Goal: Contribute content: Contribute content

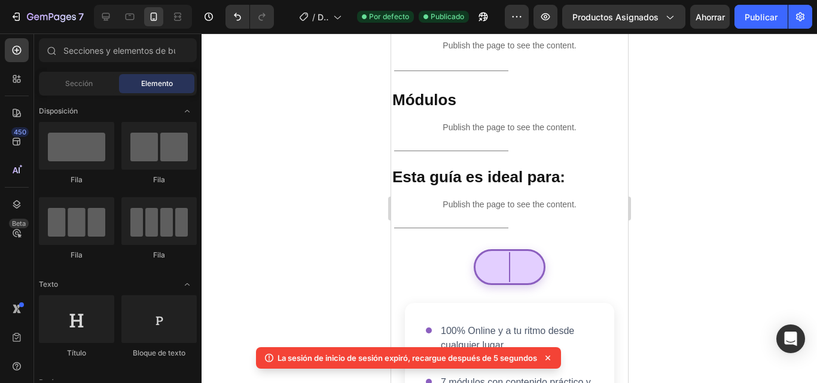
scroll to position [408, 0]
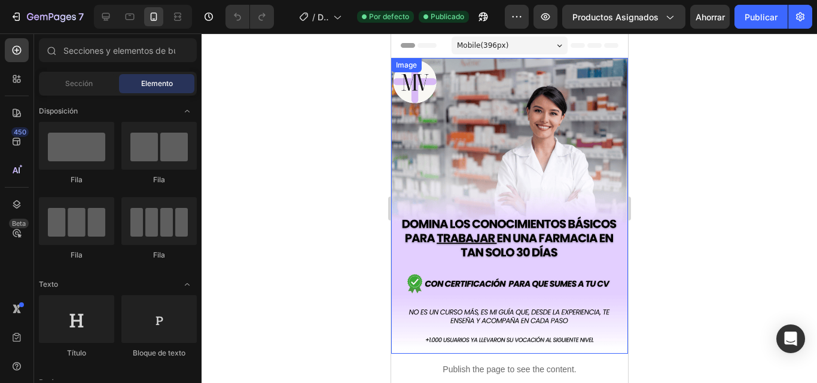
click at [481, 186] on img at bounding box center [508, 206] width 237 height 296
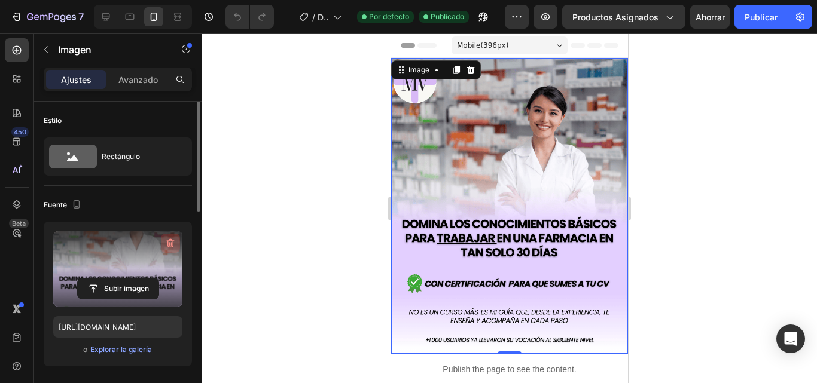
click at [172, 239] on icon "button" at bounding box center [170, 243] width 12 height 12
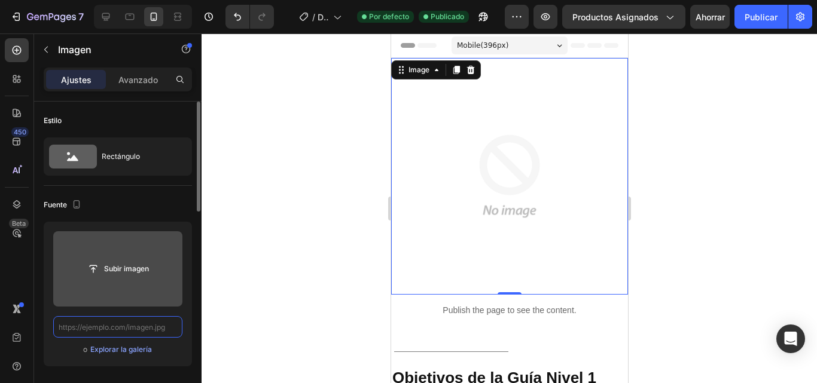
click at [114, 329] on input "text" at bounding box center [117, 327] width 129 height 22
paste input "https://cdn.shopify.com/s/files/1/0935/9343/6532/files/Portada_nueva.png?v=1756…"
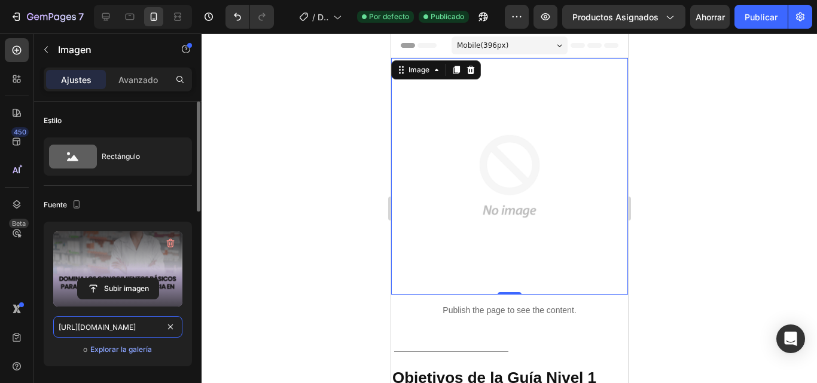
scroll to position [0, 210]
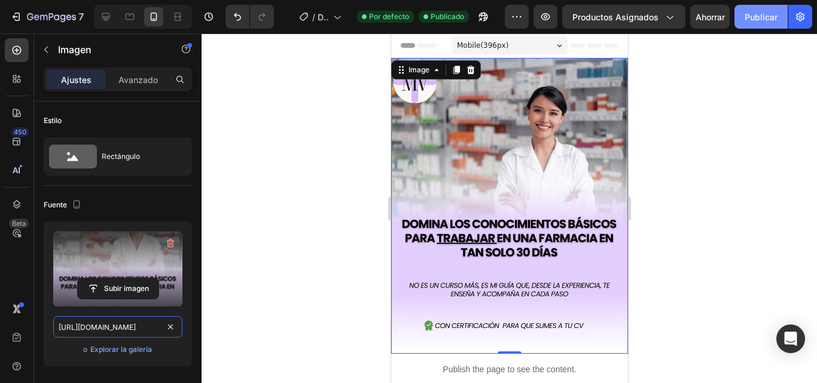
type input "https://cdn.shopify.com/s/files/1/0935/9343/6532/files/Portada_nueva.png?v=1756…"
click at [763, 16] on font "Publicar" at bounding box center [760, 17] width 33 height 10
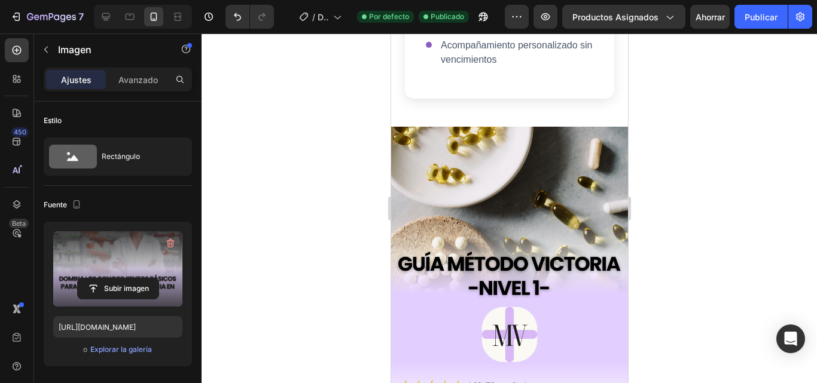
scroll to position [913, 0]
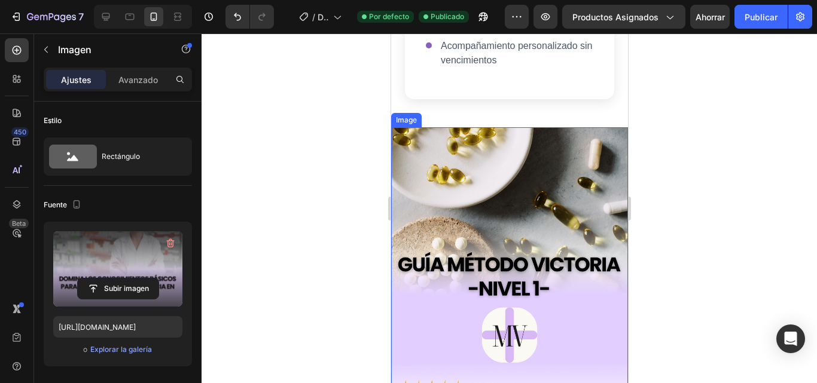
click at [503, 155] on img at bounding box center [508, 275] width 237 height 296
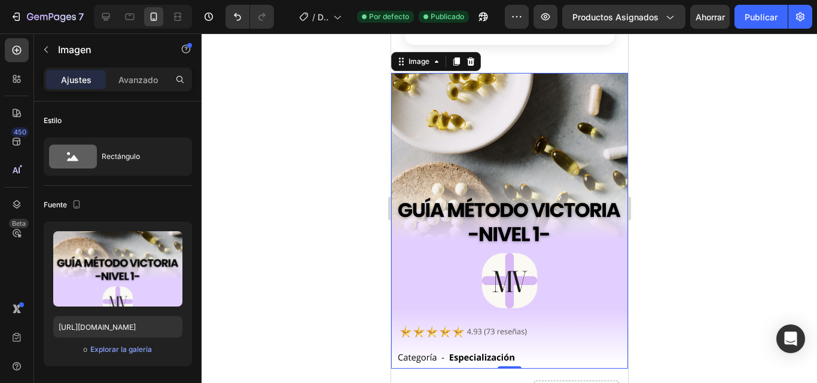
scroll to position [982, 0]
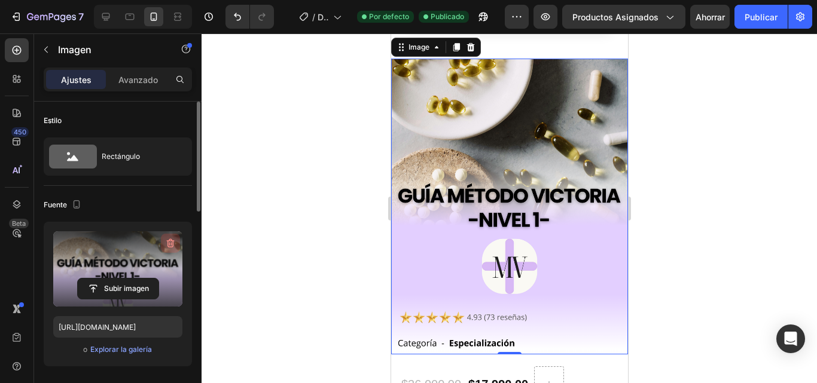
click at [169, 242] on icon "button" at bounding box center [170, 243] width 12 height 12
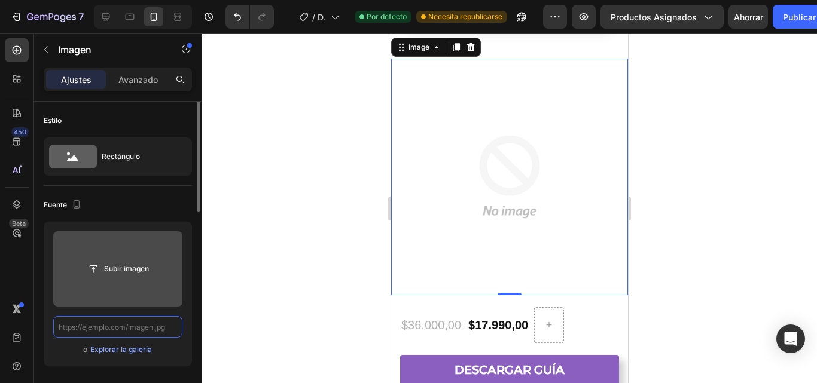
click at [120, 326] on input "text" at bounding box center [117, 327] width 129 height 22
paste input "https://cdn.shopify.com/s/files/1/0935/9343/6532/files/Libro_MV1com.png?v=17562…"
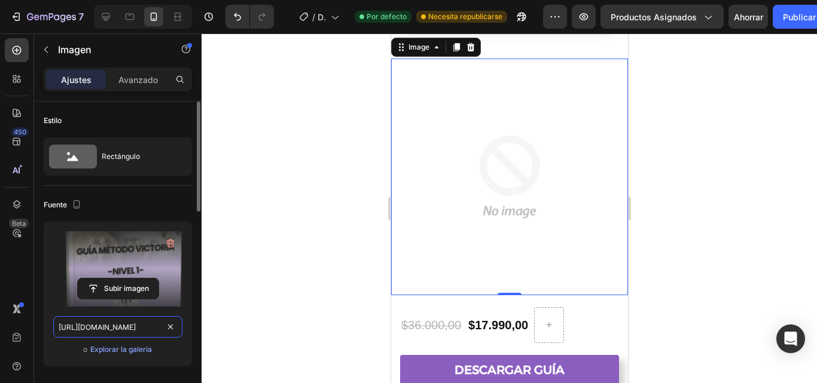
scroll to position [0, 209]
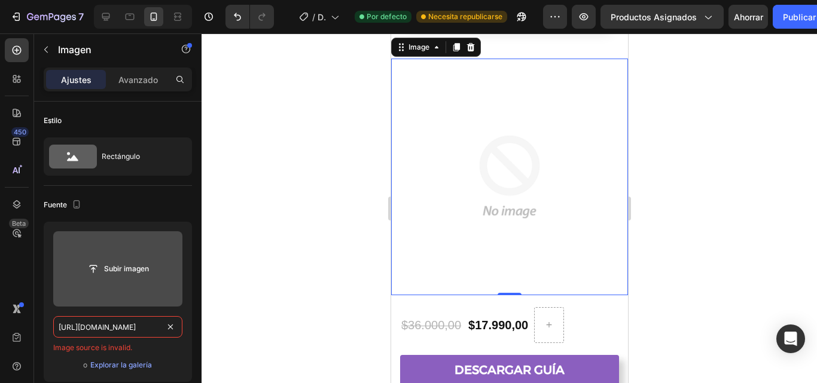
type input "https://cdn.shopify.com/s/files/1/0935/9343/6532/files/Libro_MV1com.png?v=17562…"
click at [247, 270] on div at bounding box center [508, 208] width 615 height 350
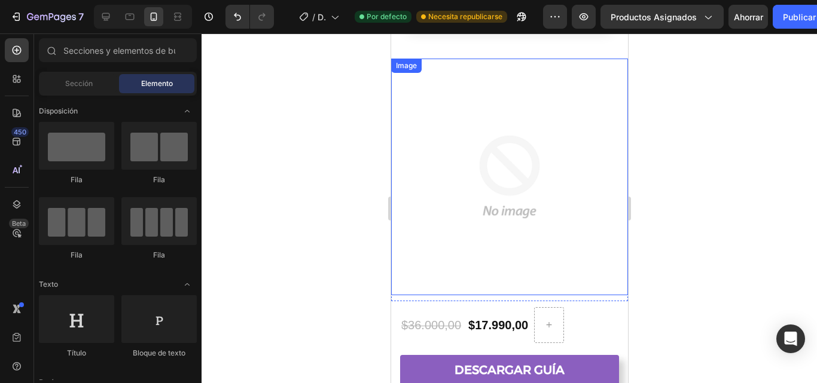
click at [495, 173] on img at bounding box center [508, 177] width 237 height 237
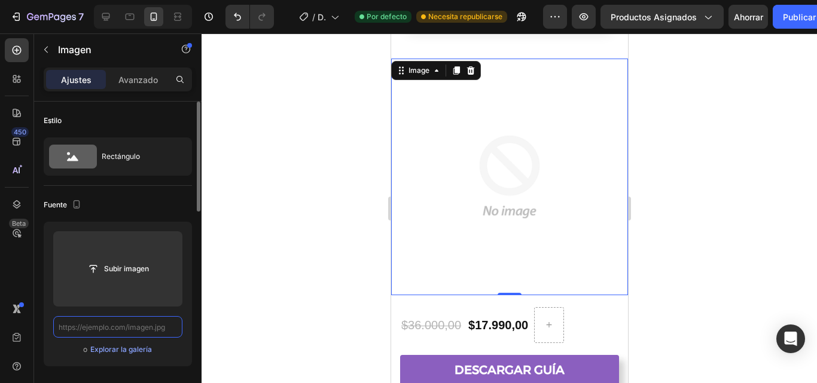
click at [159, 327] on input "text" at bounding box center [117, 327] width 129 height 22
paste input "https://cdn.shopify.com/s/files/1/0935/9343/6532/files/Libro_MV1com.png?v=17562…"
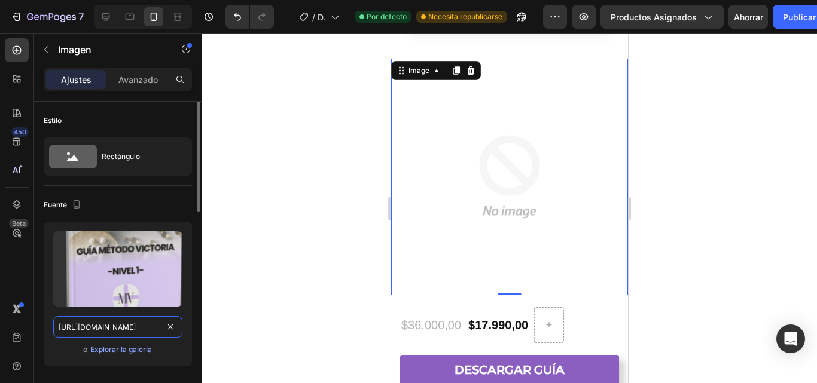
scroll to position [0, 209]
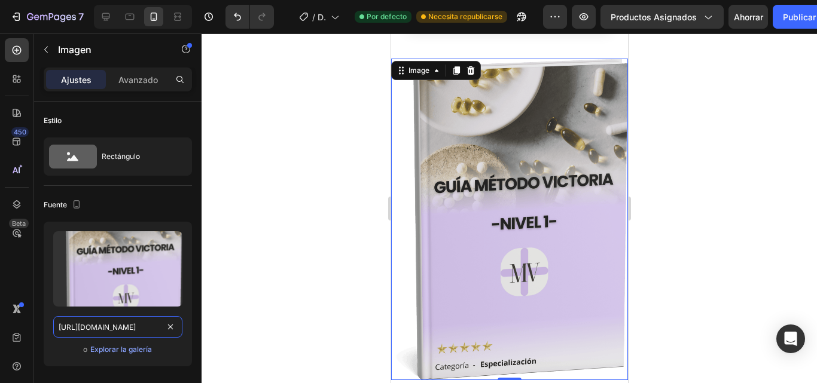
type input "https://cdn.shopify.com/s/files/1/0935/9343/6532/files/Libro_MV1com.png?v=17562…"
click at [353, 273] on div at bounding box center [508, 208] width 615 height 350
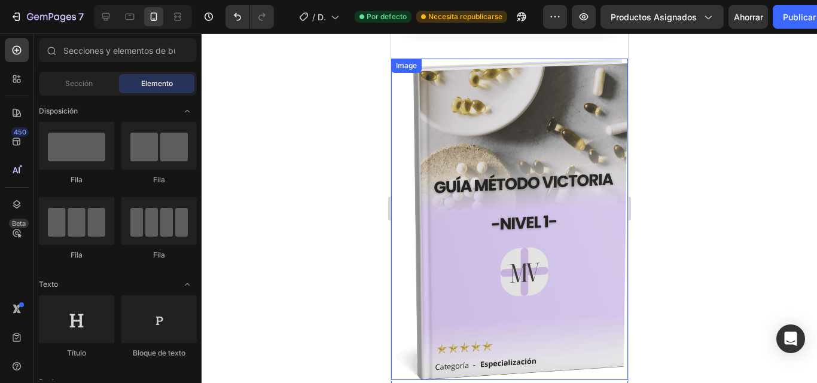
click at [531, 286] on img at bounding box center [508, 220] width 237 height 322
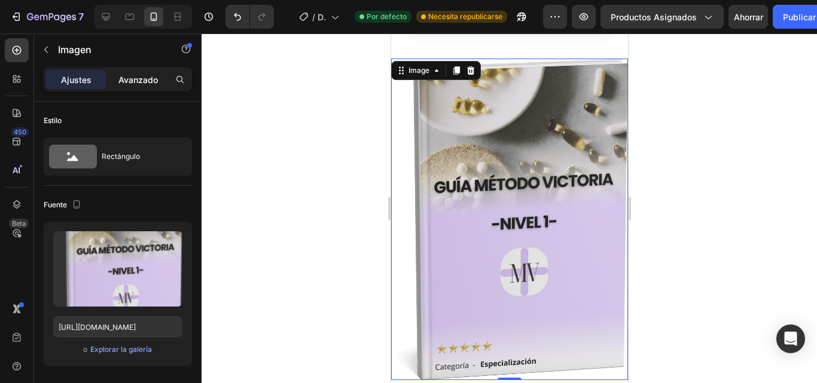
click at [133, 82] on font "Avanzado" at bounding box center [137, 80] width 39 height 10
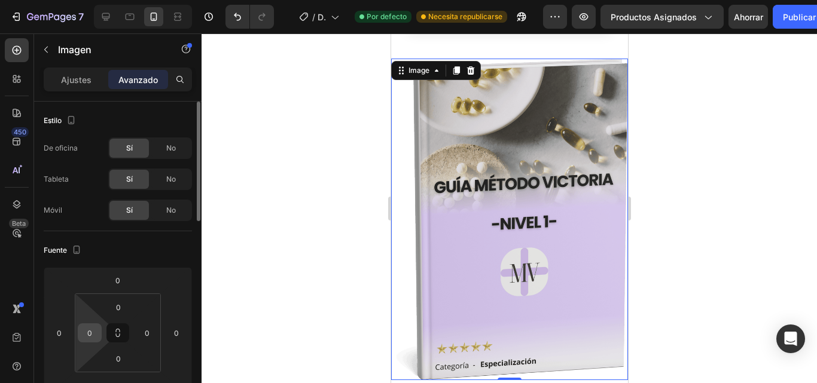
click at [89, 332] on input "0" at bounding box center [90, 333] width 18 height 18
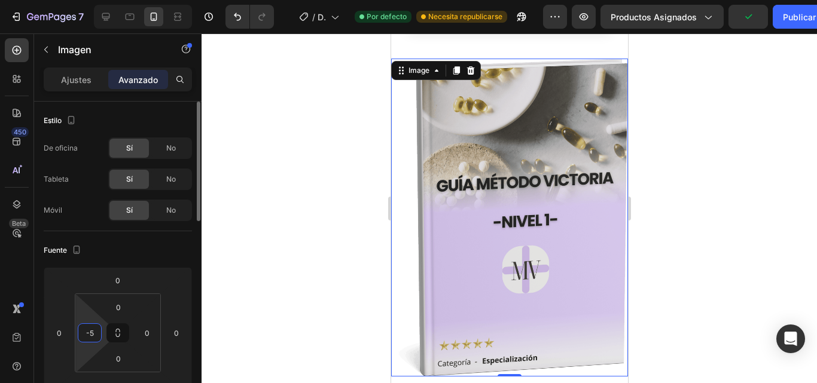
type input "-"
type input "5"
click at [243, 282] on div at bounding box center [508, 208] width 615 height 350
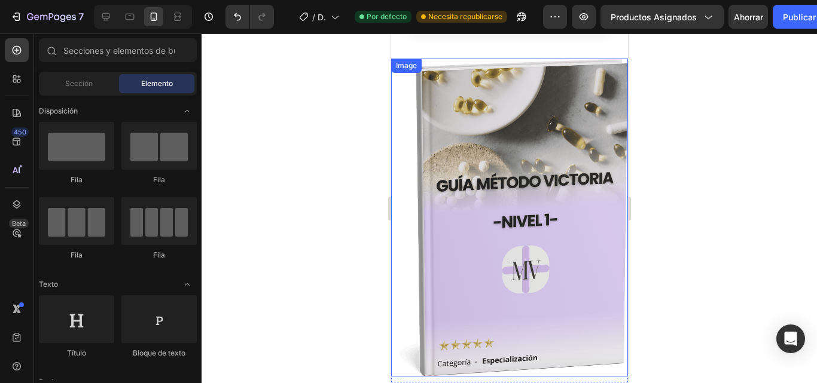
click at [426, 193] on img at bounding box center [510, 218] width 234 height 318
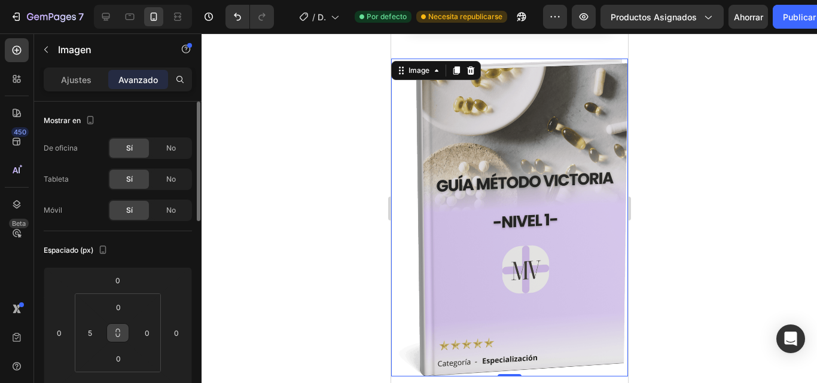
drag, startPoint x: 115, startPoint y: 335, endPoint x: 123, endPoint y: 335, distance: 7.2
click at [123, 335] on button at bounding box center [117, 332] width 23 height 19
drag, startPoint x: 123, startPoint y: 335, endPoint x: 114, endPoint y: 334, distance: 9.0
click at [114, 334] on button at bounding box center [117, 332] width 23 height 19
click at [114, 334] on icon at bounding box center [118, 333] width 10 height 10
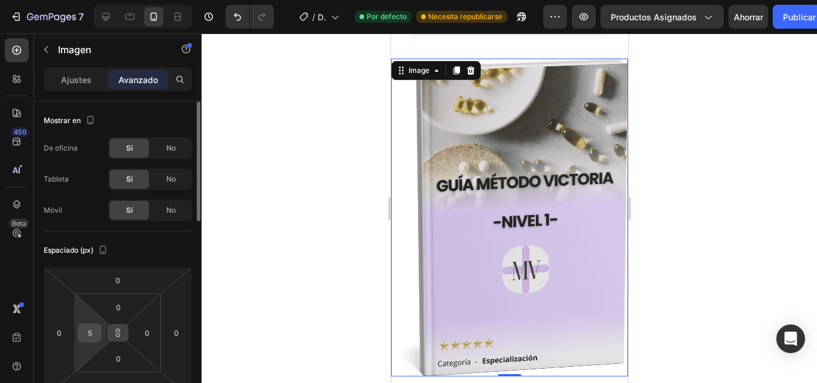
click at [97, 334] on input "5" at bounding box center [90, 333] width 18 height 18
type input "0"
click at [123, 362] on input "0" at bounding box center [118, 359] width 24 height 18
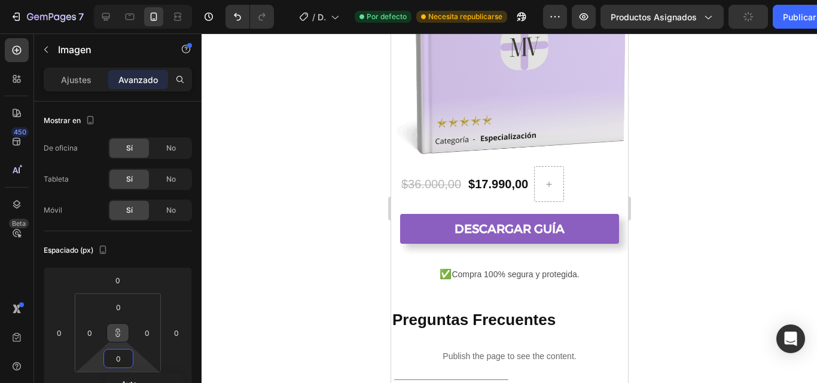
scroll to position [1178, 0]
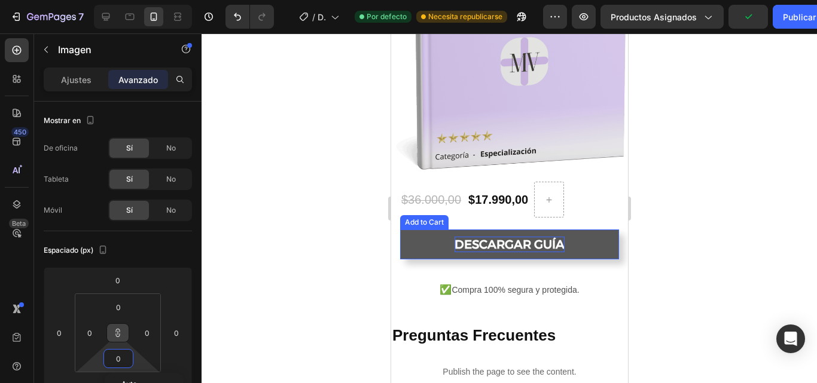
click at [518, 237] on div "DESCARGAR GUÍA" at bounding box center [509, 245] width 110 height 16
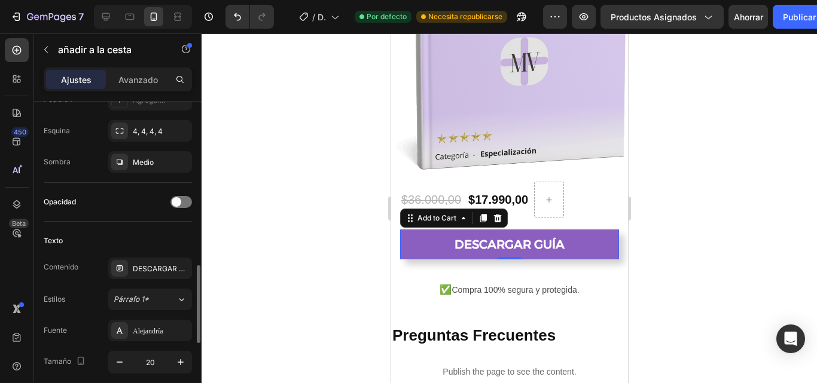
scroll to position [460, 0]
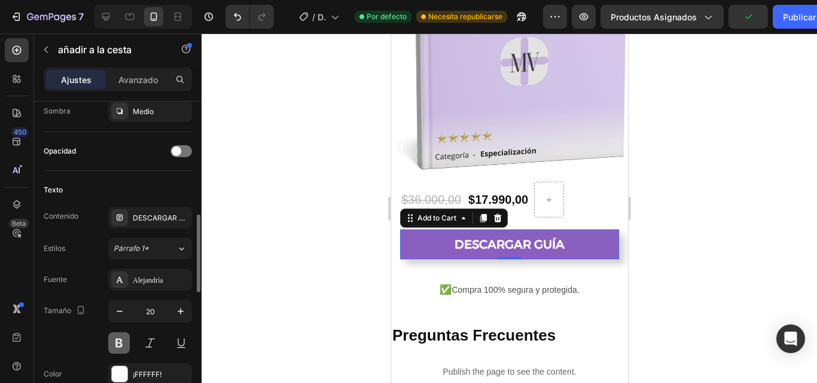
click at [123, 341] on button at bounding box center [119, 343] width 22 height 22
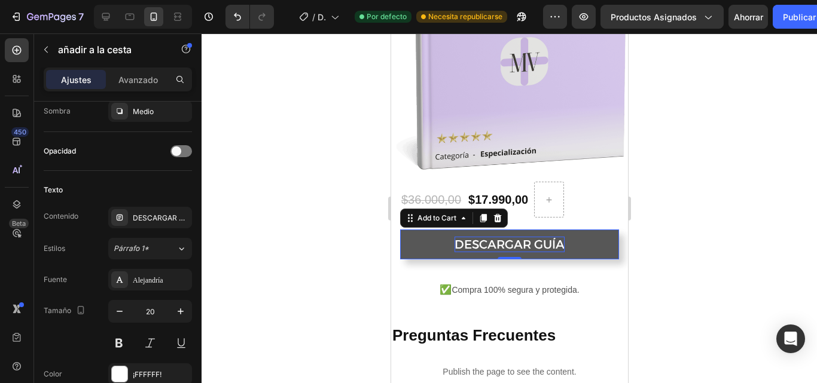
click at [503, 237] on div "DESCARGAR GUÍA" at bounding box center [509, 245] width 110 height 16
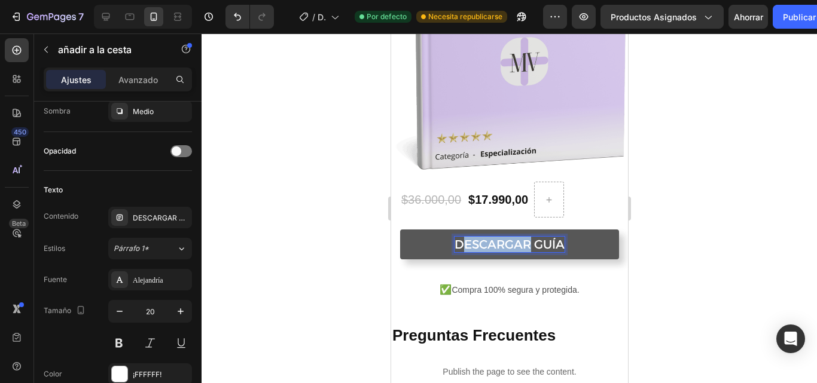
drag, startPoint x: 522, startPoint y: 232, endPoint x: 458, endPoint y: 234, distance: 64.0
click at [458, 237] on p "DESCARGAR GUÍA" at bounding box center [509, 245] width 110 height 16
click at [549, 237] on p "Descargar GUÍA" at bounding box center [509, 245] width 94 height 16
click at [740, 200] on div at bounding box center [508, 208] width 615 height 350
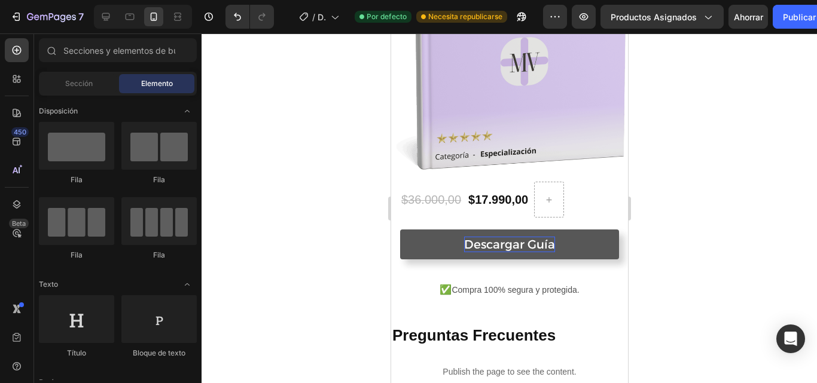
click at [740, 200] on div at bounding box center [508, 208] width 615 height 350
click at [796, 22] on font "Publicar" at bounding box center [798, 17] width 33 height 10
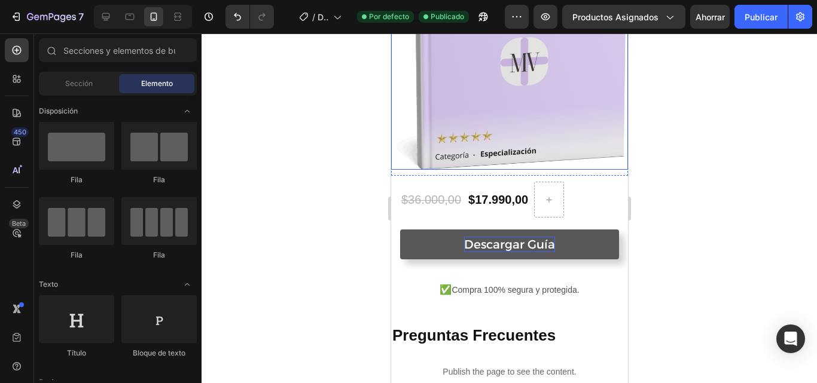
click at [539, 112] on img at bounding box center [508, 9] width 237 height 322
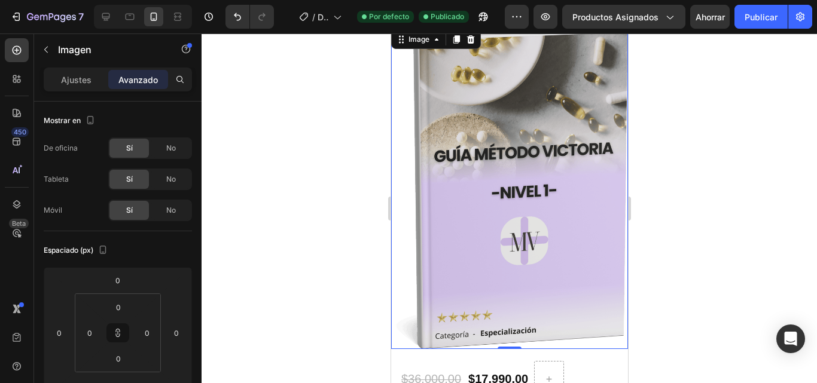
scroll to position [964, 0]
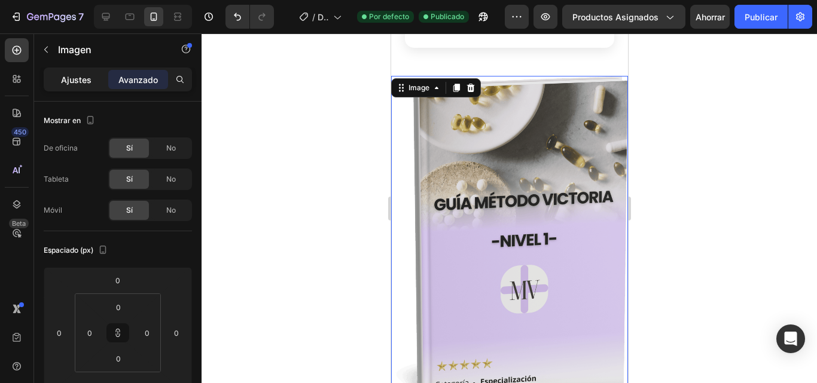
click at [68, 78] on font "Ajustes" at bounding box center [76, 80] width 30 height 10
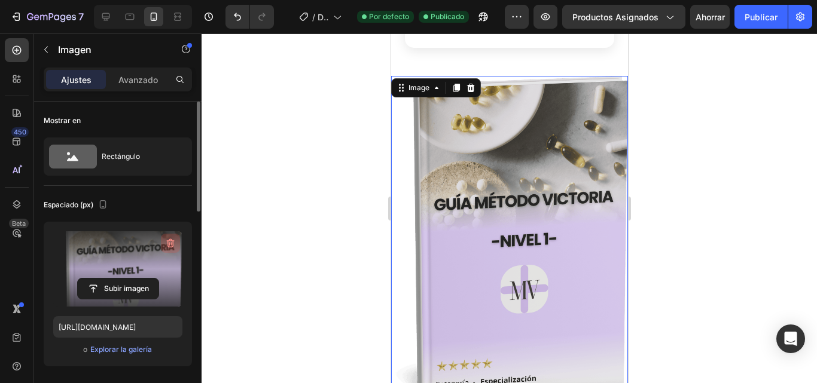
click at [169, 241] on icon "button" at bounding box center [170, 243] width 12 height 12
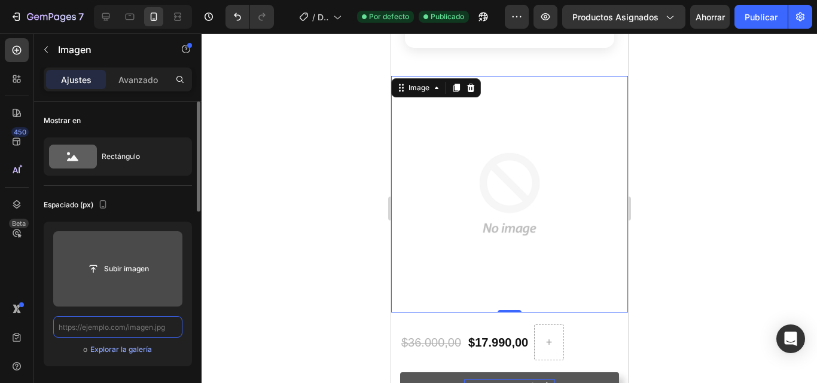
click at [127, 326] on input "text" at bounding box center [117, 327] width 129 height 22
paste input "https://cdn.shopify.com/s/files/1/0935/9343/6532/files/Este_libro_1.png?v=17562…"
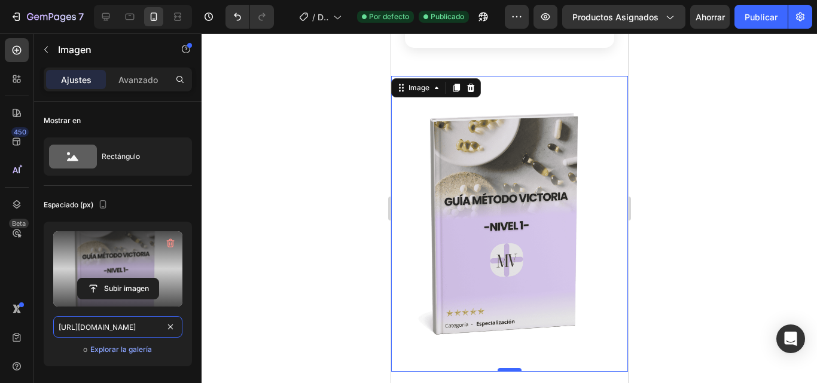
type input "https://cdn.shopify.com/s/files/1/0935/9343/6532/files/Este_libro_1.png?v=17562…"
drag, startPoint x: 505, startPoint y: 346, endPoint x: 613, endPoint y: 316, distance: 111.5
click at [505, 330] on div "Image 0" at bounding box center [508, 224] width 237 height 296
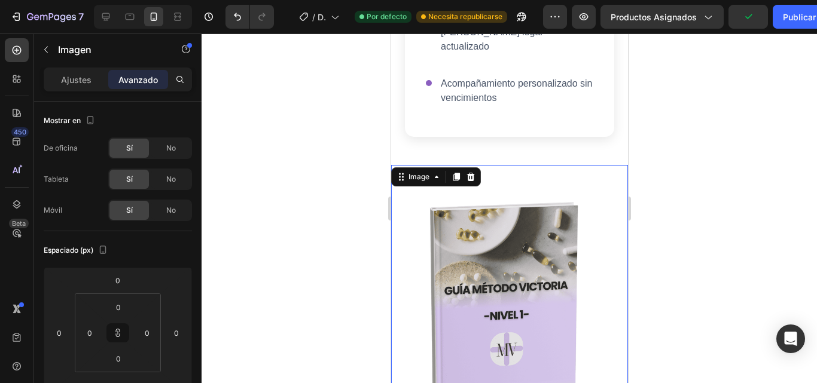
scroll to position [874, 0]
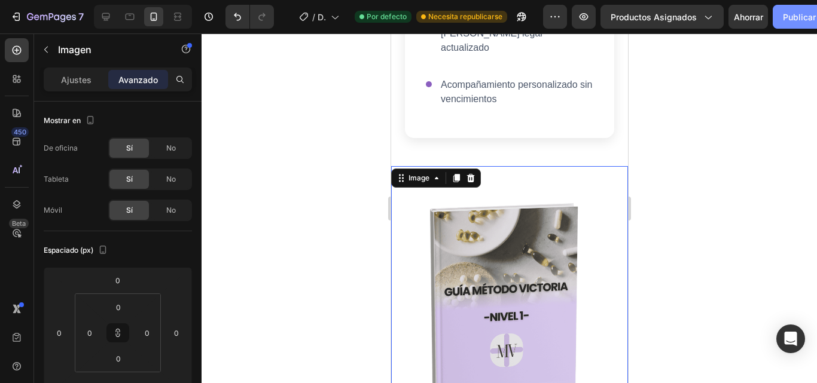
click at [808, 21] on font "Publicar" at bounding box center [798, 17] width 33 height 10
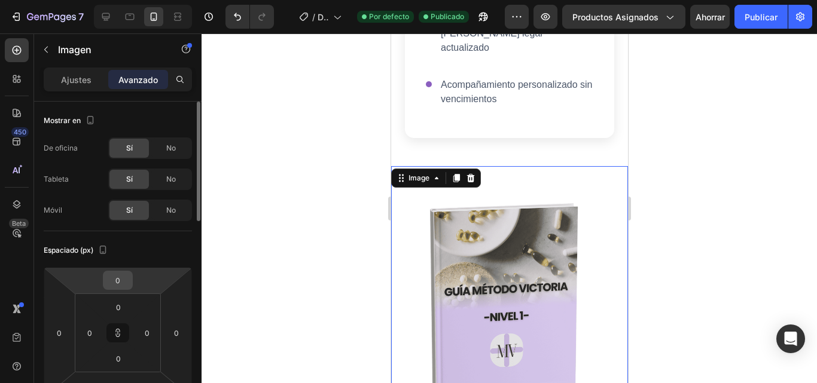
click at [123, 279] on input "0" at bounding box center [118, 280] width 24 height 18
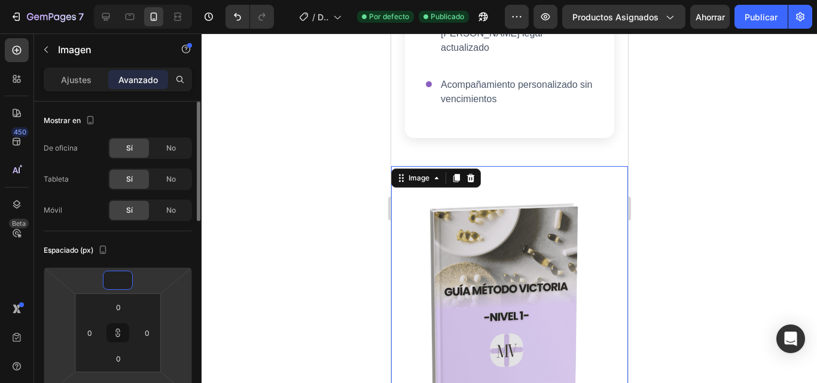
type input "2"
type input "20"
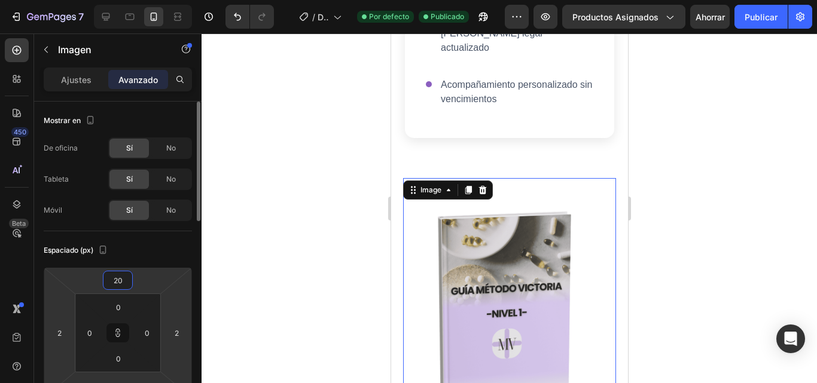
type input "20"
type input "2"
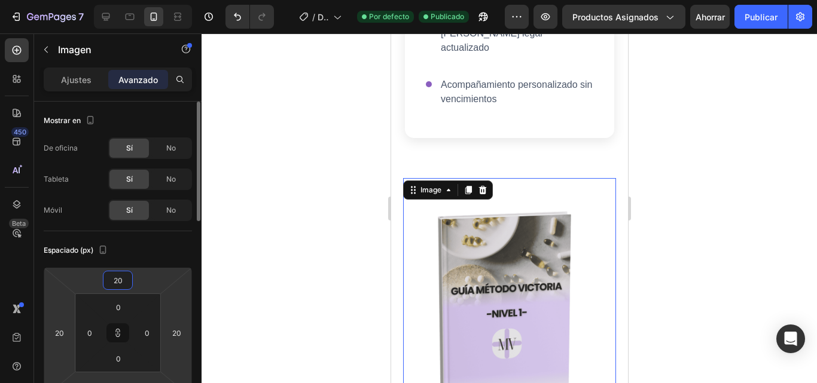
type input "2"
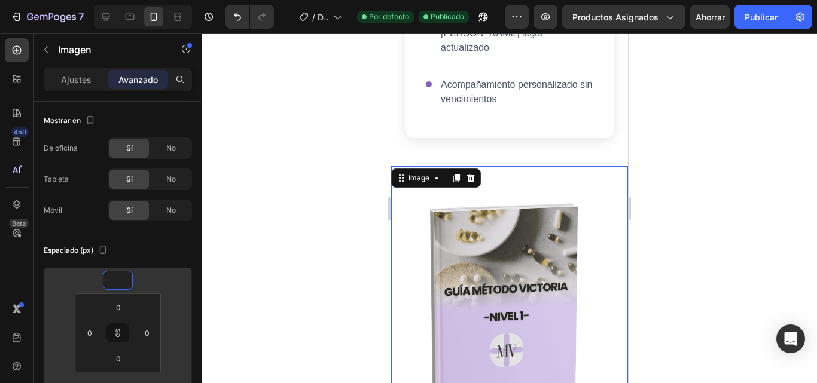
click at [305, 260] on div at bounding box center [508, 208] width 615 height 350
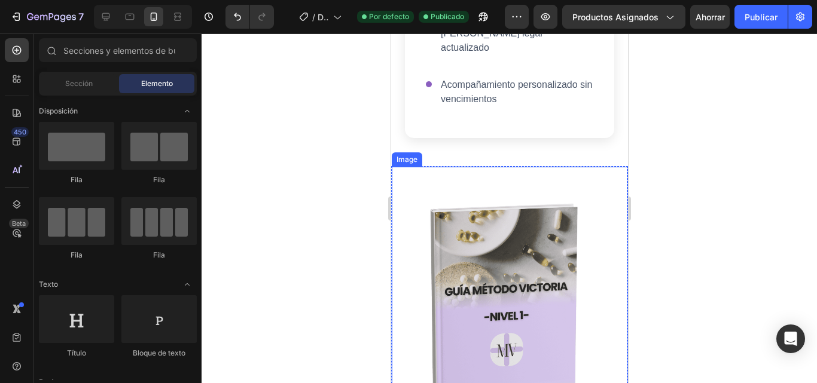
click at [500, 167] on img at bounding box center [509, 314] width 236 height 295
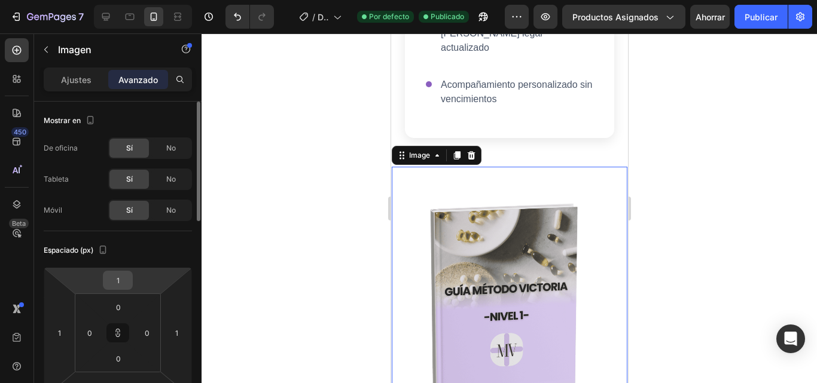
click at [120, 282] on input "1" at bounding box center [118, 280] width 24 height 18
type input "10"
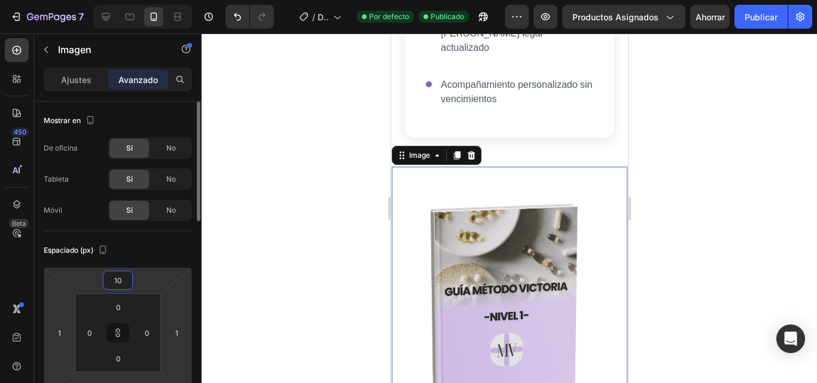
type input "10"
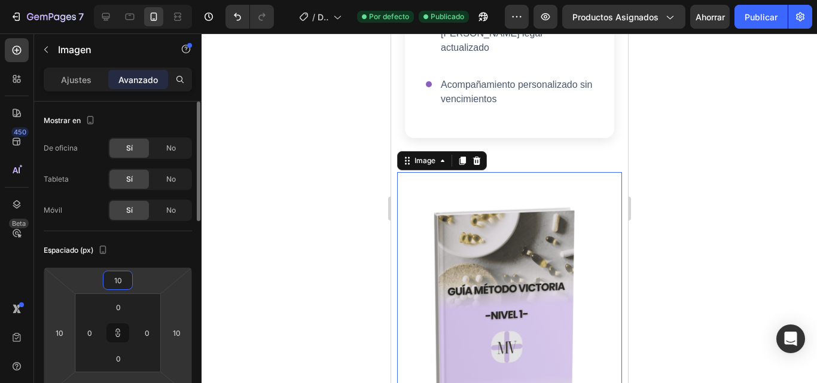
type input "1"
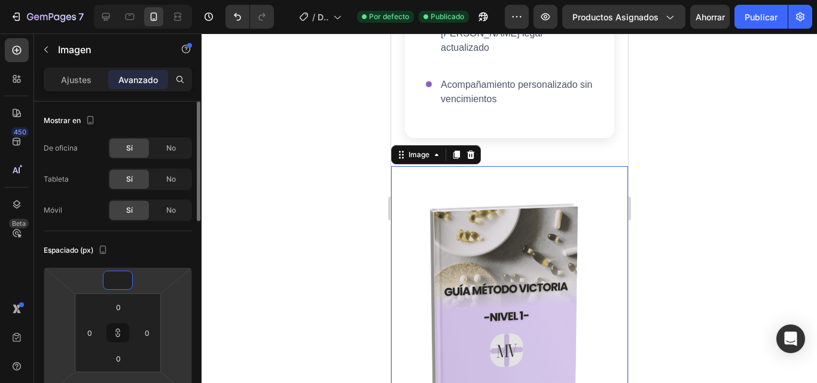
type input "-2"
type input "-20"
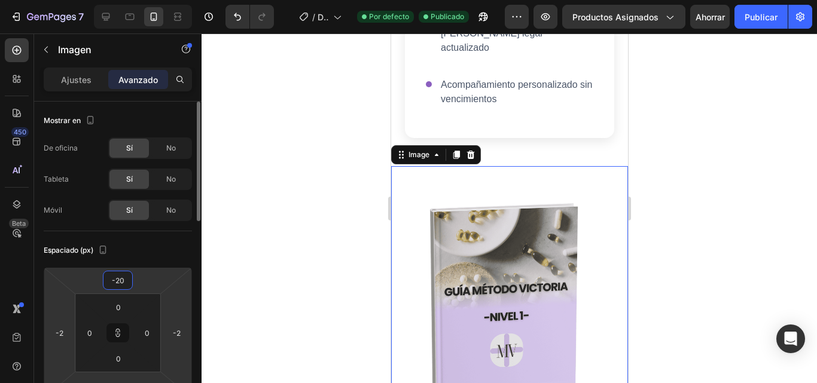
type input "-20"
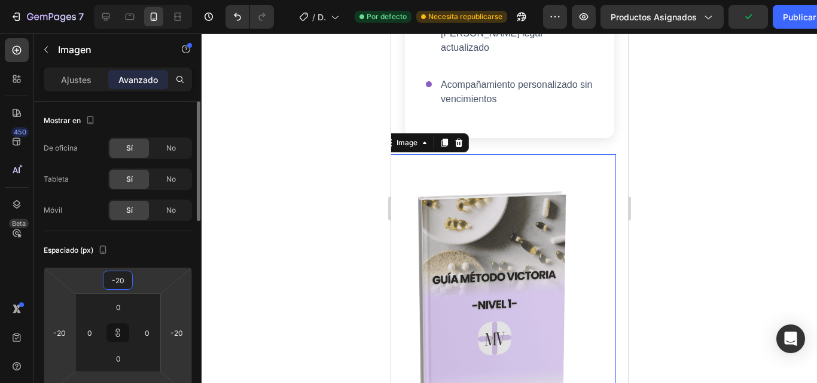
type input "-2"
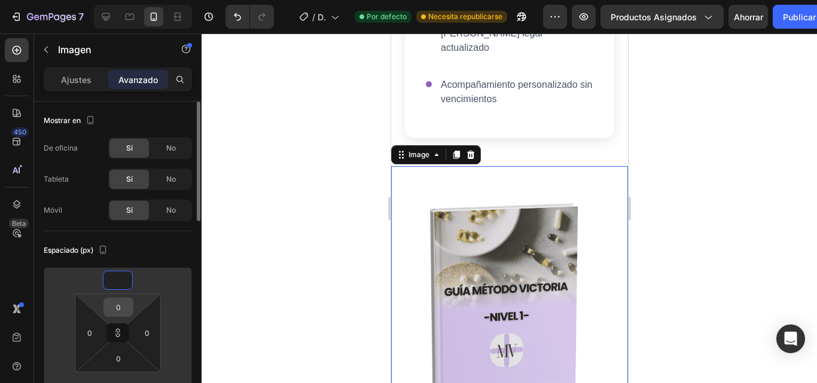
type input "1"
click at [120, 313] on input "0" at bounding box center [118, 307] width 24 height 18
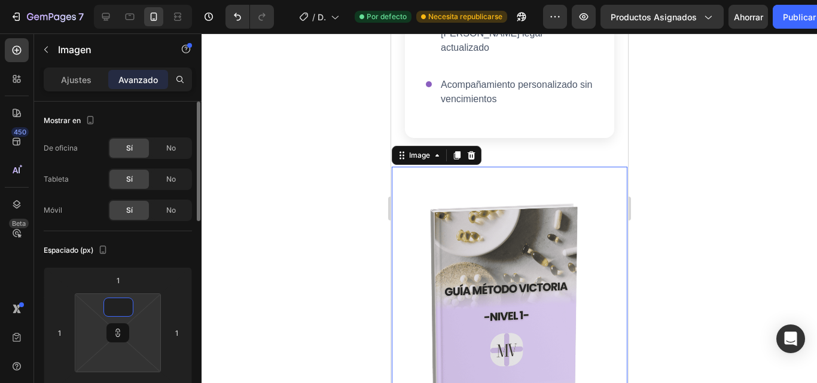
type input "5"
type input "1"
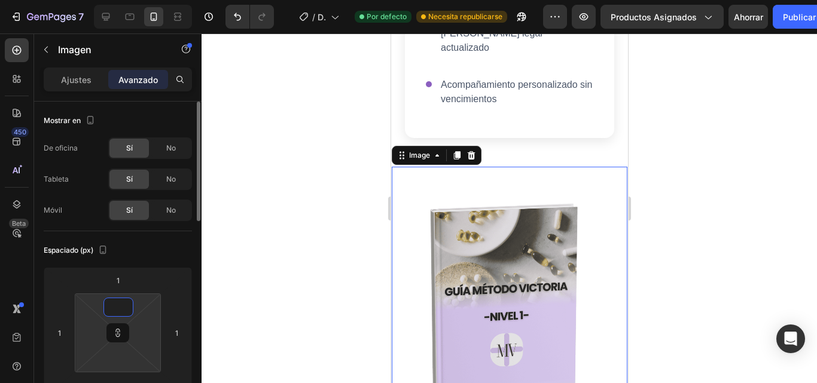
type input "1"
type input "10"
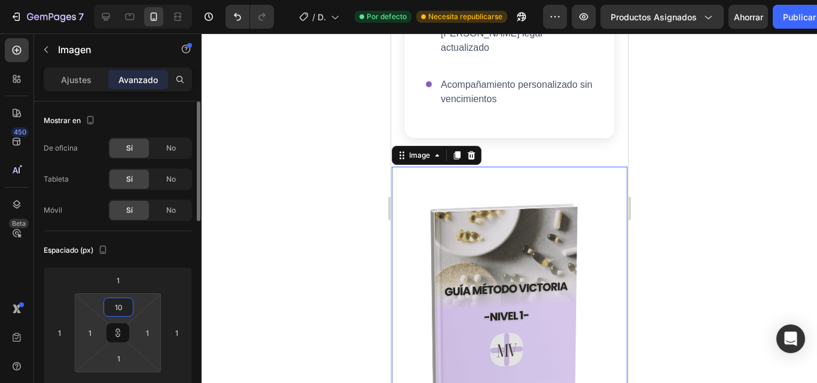
type input "10"
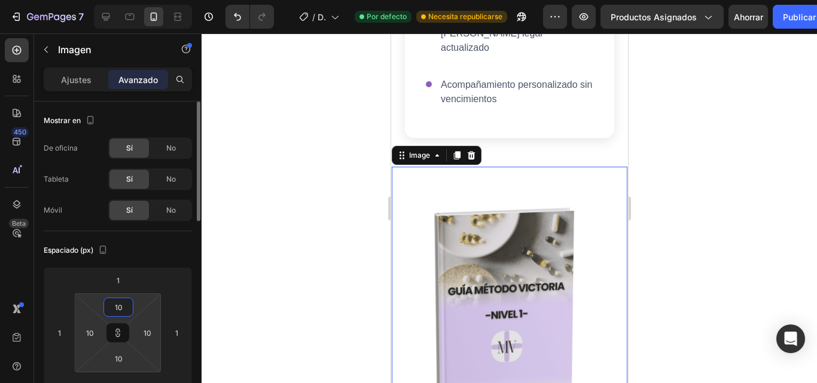
type input "1"
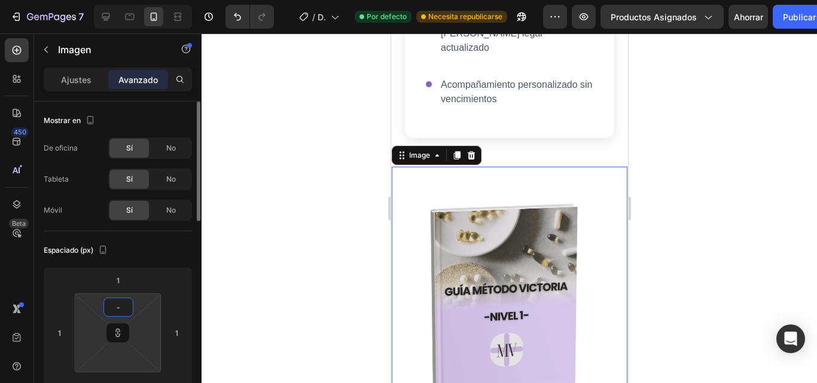
type input "1"
type input "10"
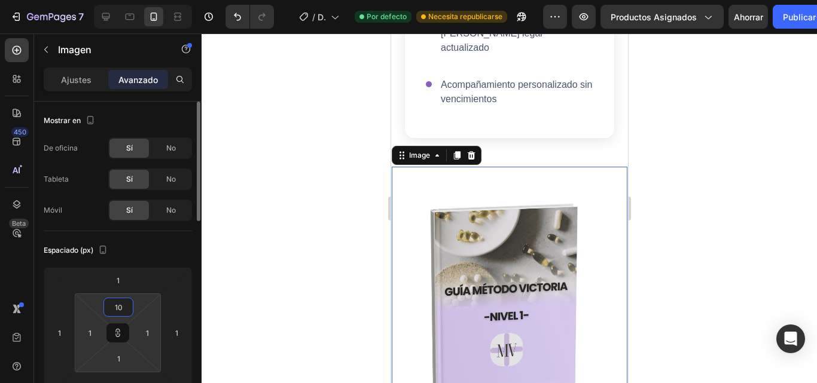
type input "10"
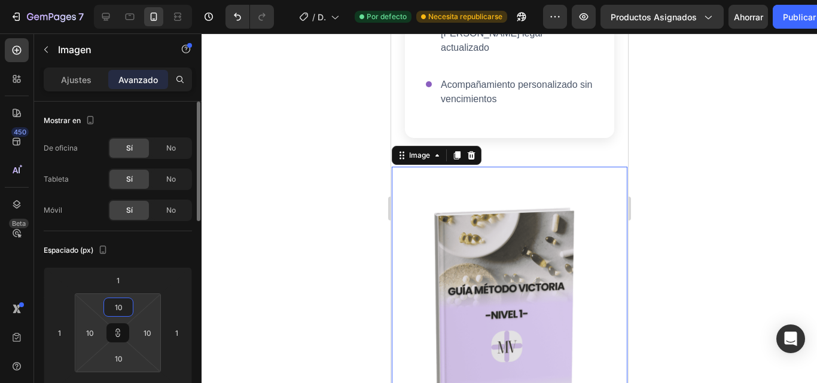
type input "1"
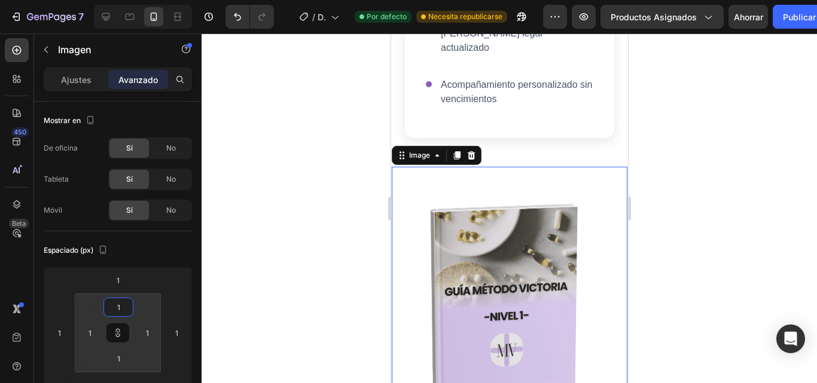
click at [341, 243] on div at bounding box center [508, 208] width 615 height 350
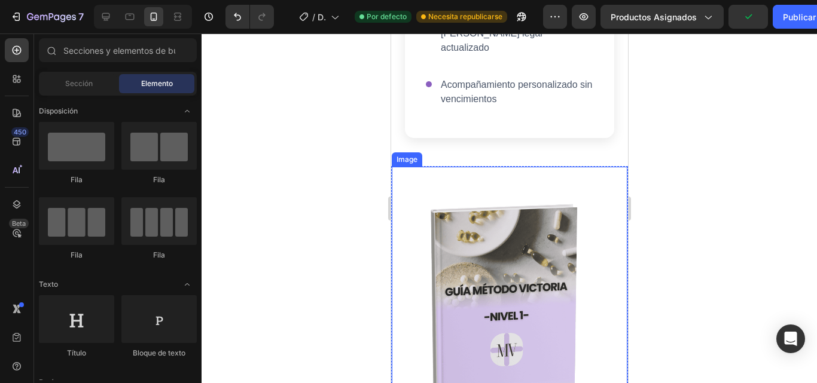
click at [536, 167] on img at bounding box center [509, 313] width 234 height 293
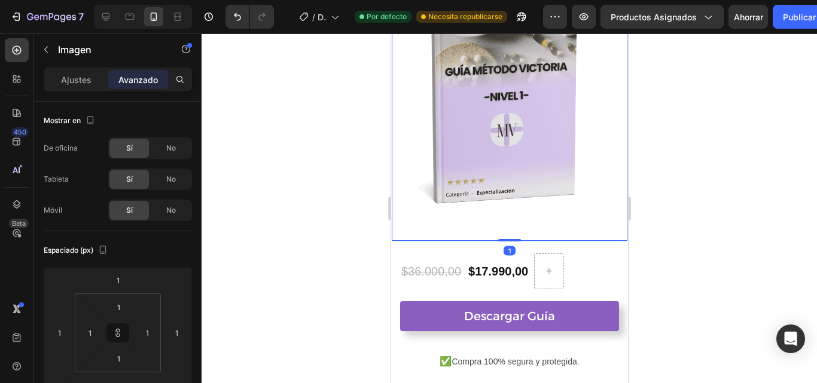
scroll to position [1115, 0]
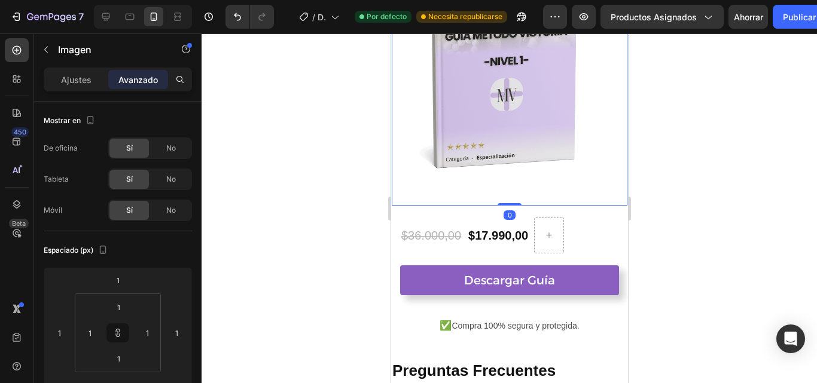
drag, startPoint x: 504, startPoint y: 194, endPoint x: 504, endPoint y: 179, distance: 14.9
click at [504, 179] on div "Image 0" at bounding box center [509, 59] width 236 height 294
type input "0"
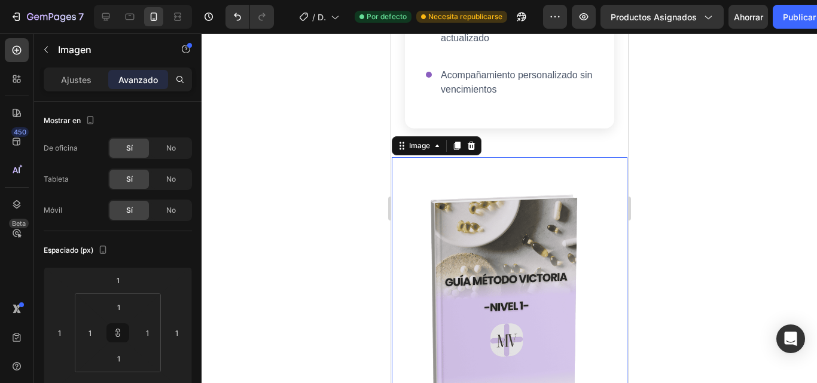
scroll to position [822, 0]
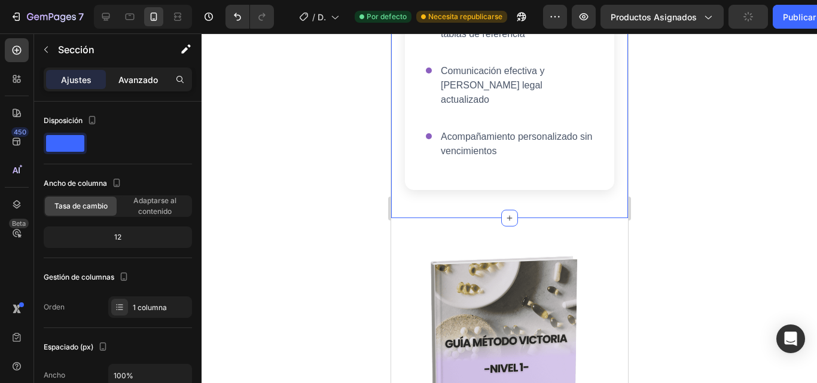
click at [137, 74] on p "Avanzado" at bounding box center [137, 80] width 39 height 13
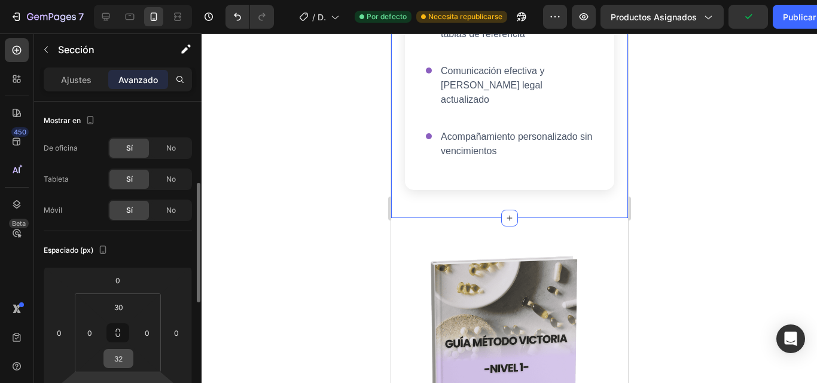
scroll to position [59, 0]
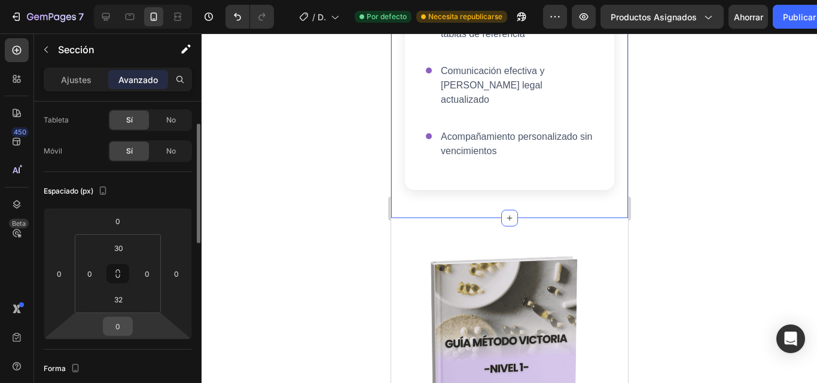
click at [125, 324] on input "0" at bounding box center [118, 326] width 24 height 18
type input "-5"
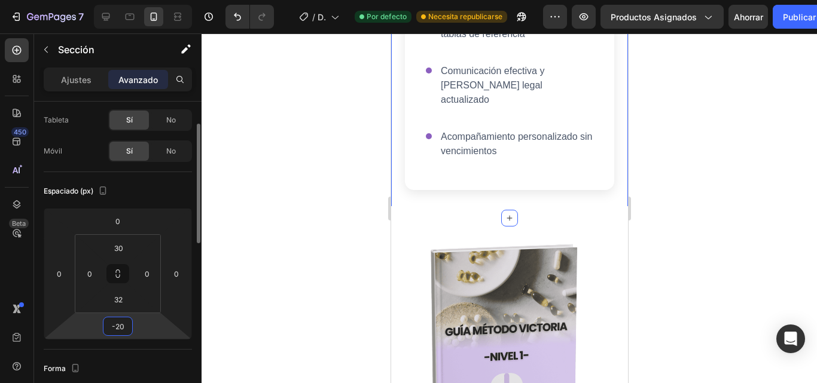
type input "-2"
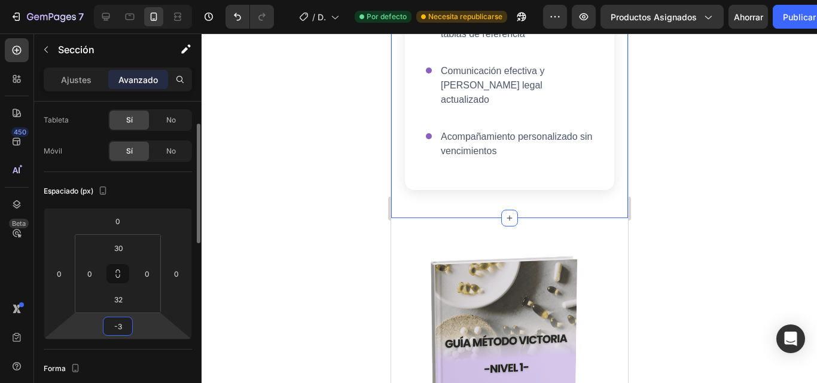
type input "-30"
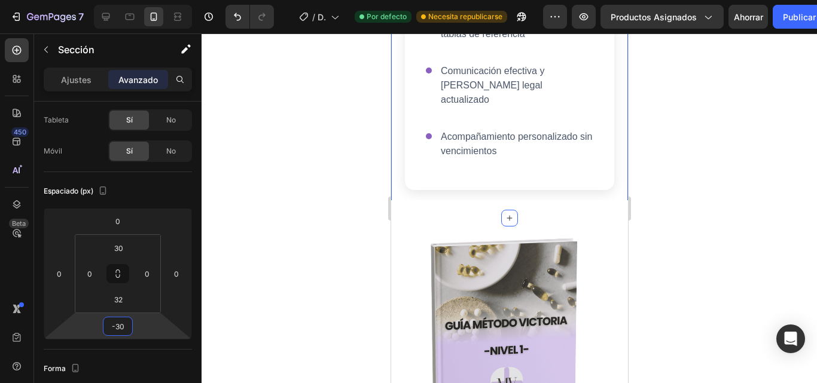
click at [247, 259] on div at bounding box center [508, 208] width 615 height 350
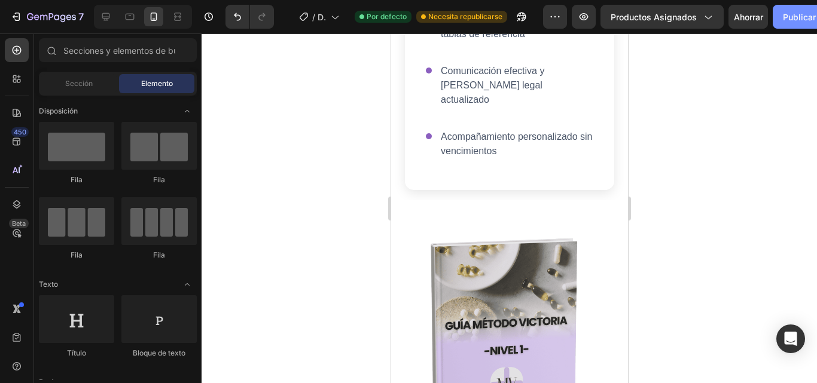
click at [789, 19] on font "Publicar" at bounding box center [798, 17] width 33 height 10
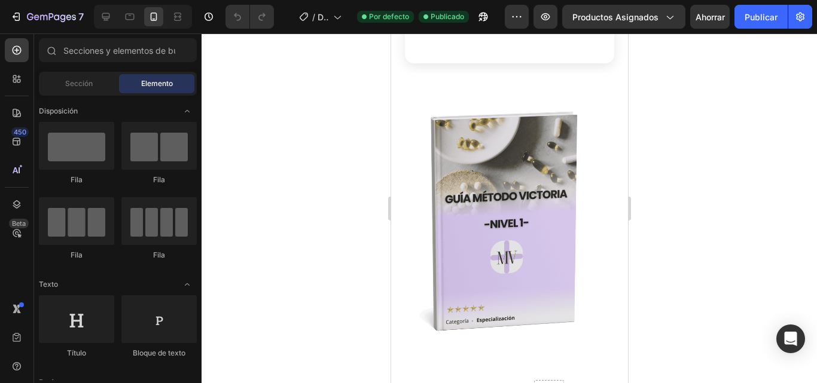
scroll to position [937, 0]
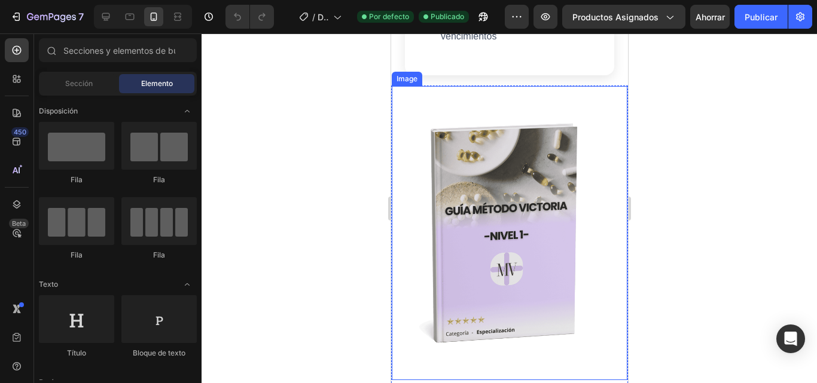
click at [609, 161] on img at bounding box center [509, 233] width 234 height 293
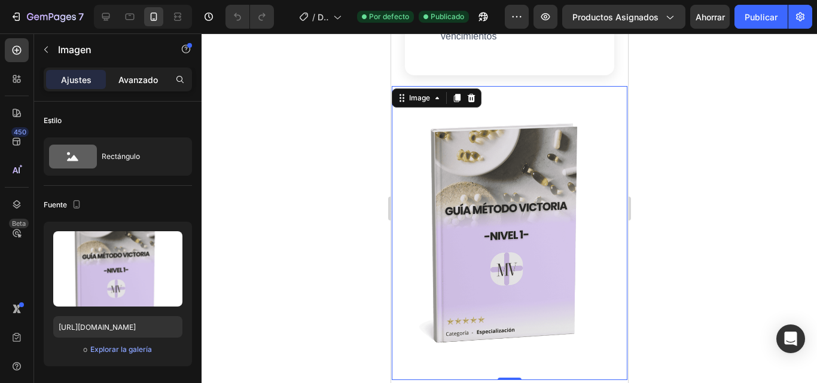
click at [130, 88] on div "Avanzado" at bounding box center [138, 79] width 60 height 19
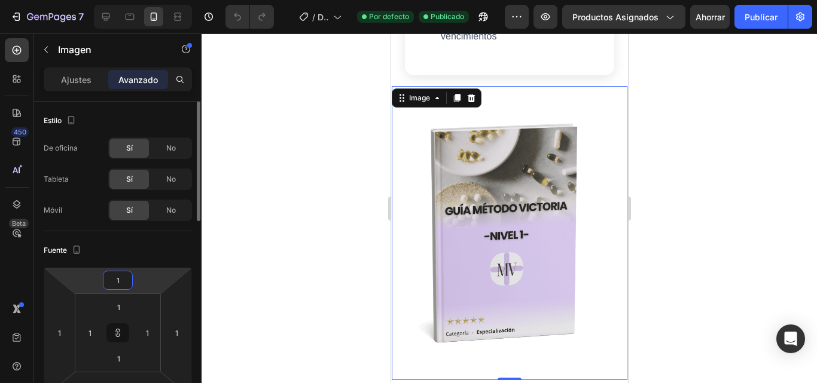
click at [119, 279] on input "1" at bounding box center [118, 280] width 24 height 18
type input "1"
type input "10"
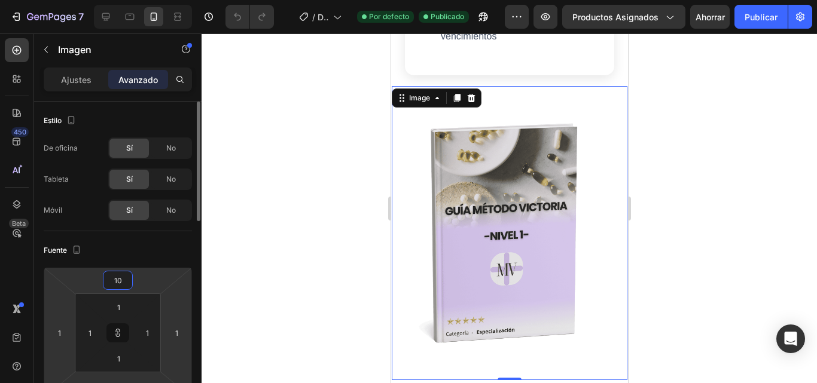
type input "10"
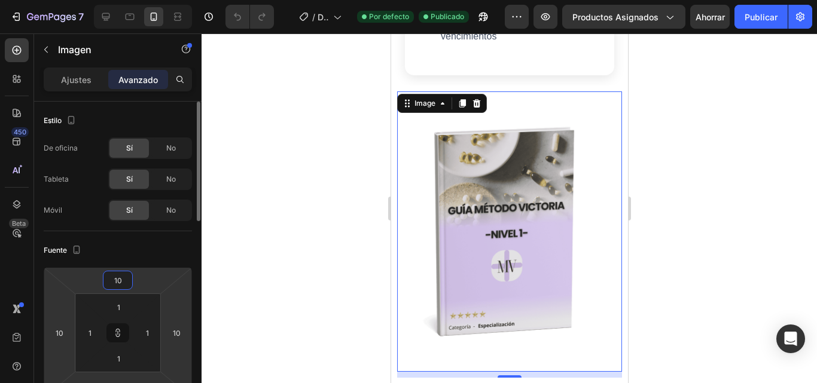
type input "1"
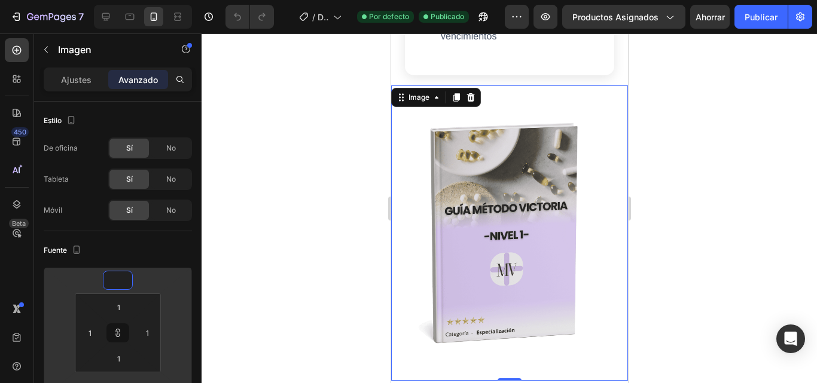
click at [255, 248] on div at bounding box center [508, 208] width 615 height 350
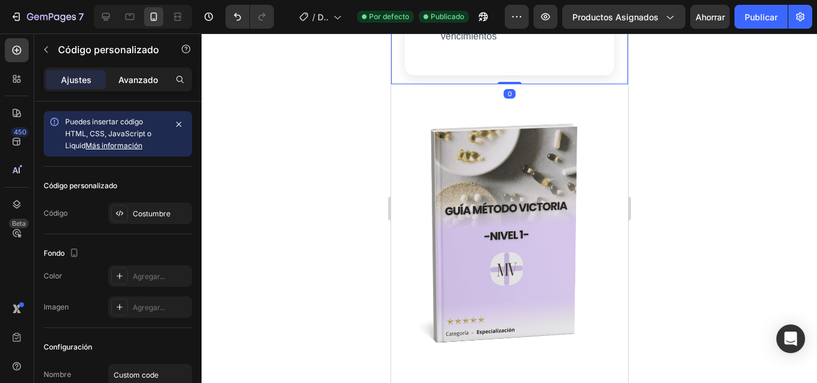
click at [144, 76] on font "Avanzado" at bounding box center [137, 80] width 39 height 10
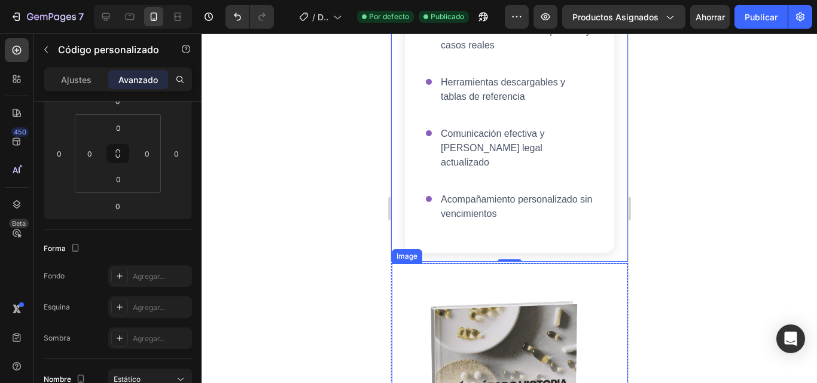
scroll to position [742, 0]
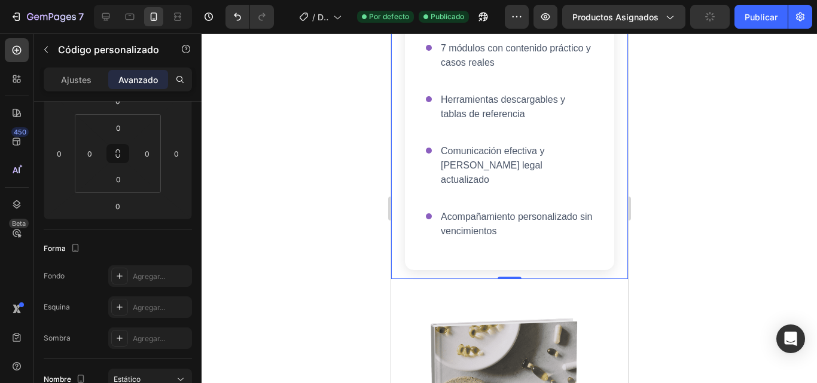
drag, startPoint x: 503, startPoint y: 263, endPoint x: 504, endPoint y: 253, distance: 9.6
click at [504, 253] on div "100% Online y a tu ritmo desde cualquier lugar 7 módulos con contenido práctico…" at bounding box center [508, 92] width 237 height 373
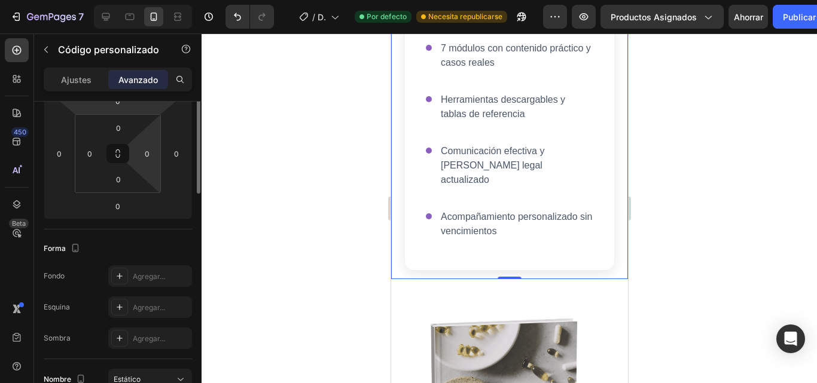
scroll to position [110, 0]
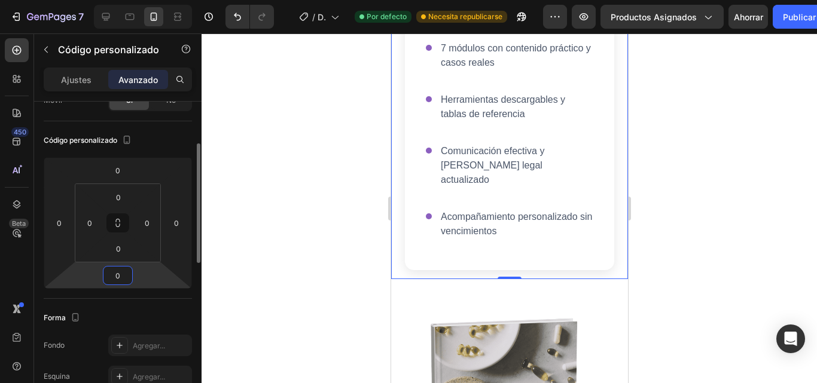
click at [123, 273] on input "0" at bounding box center [118, 276] width 24 height 18
type input "-10"
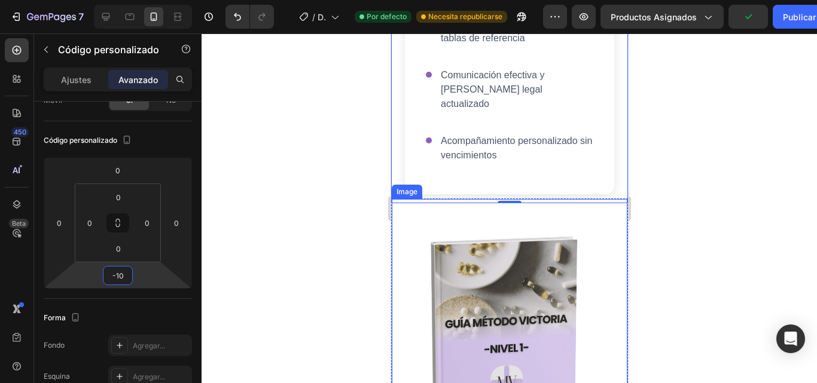
scroll to position [1032, 0]
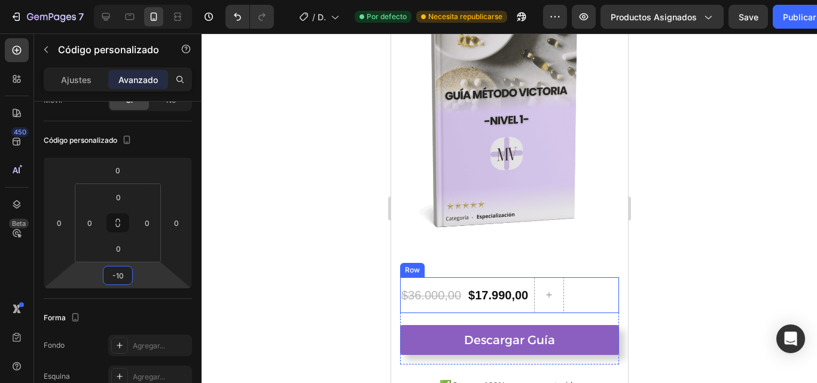
click at [600, 282] on div "$17.990,00 Product Price Product Price $36.000,00 Product Price Product Price R…" at bounding box center [508, 295] width 219 height 36
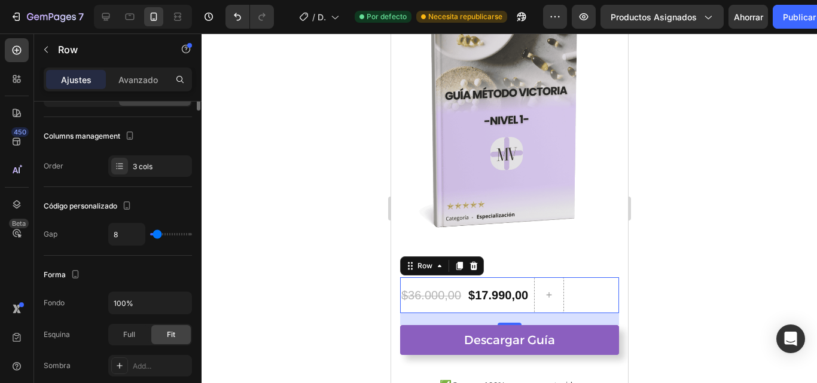
scroll to position [0, 0]
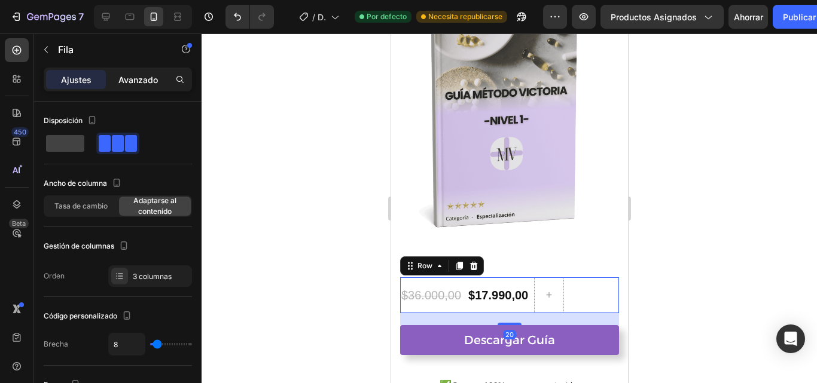
click at [144, 84] on p "Avanzado" at bounding box center [137, 80] width 39 height 13
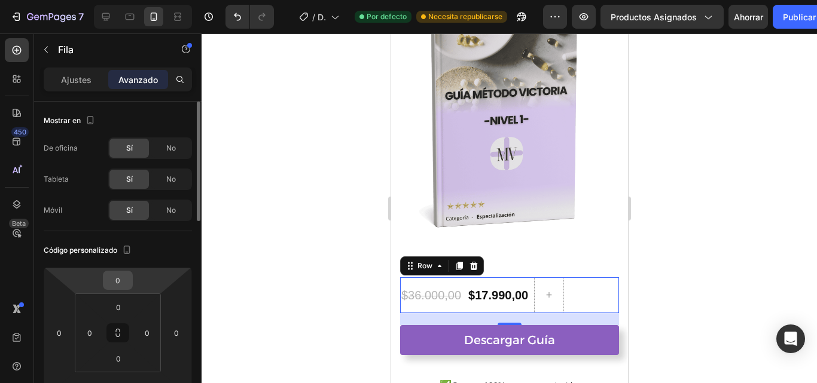
click at [123, 279] on input "0" at bounding box center [118, 280] width 24 height 18
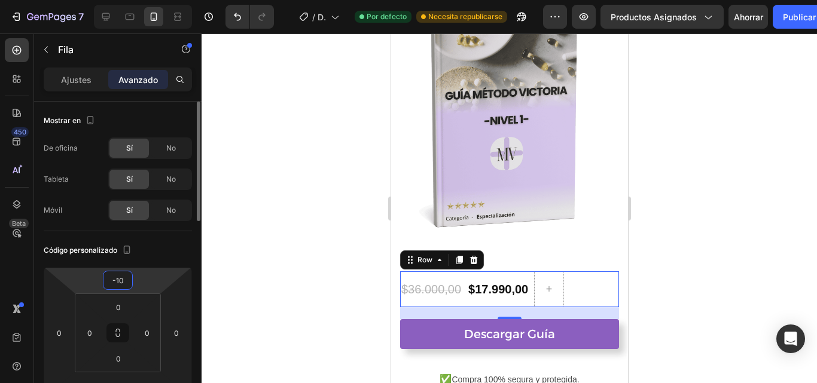
click at [123, 279] on input "-10" at bounding box center [118, 280] width 24 height 18
type input "-15"
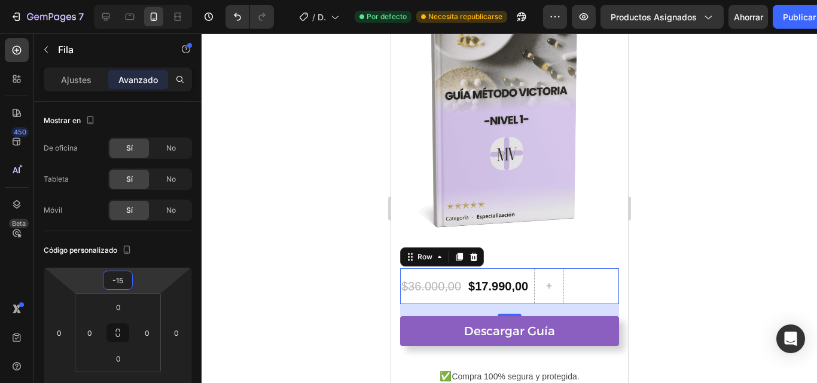
click at [273, 237] on div at bounding box center [508, 208] width 615 height 350
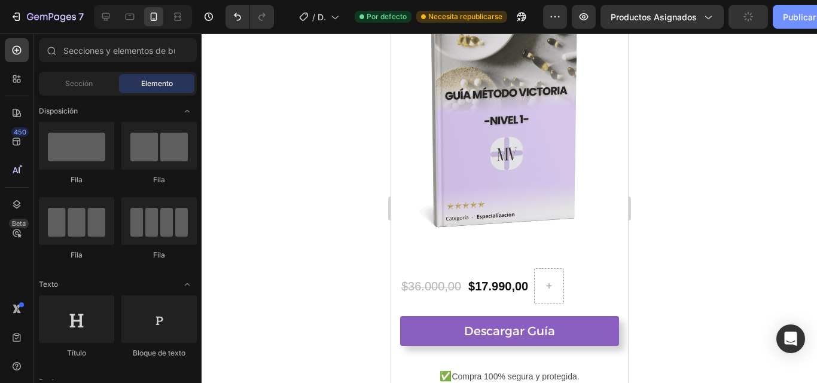
click at [807, 25] on button "Publicar" at bounding box center [798, 17] width 53 height 24
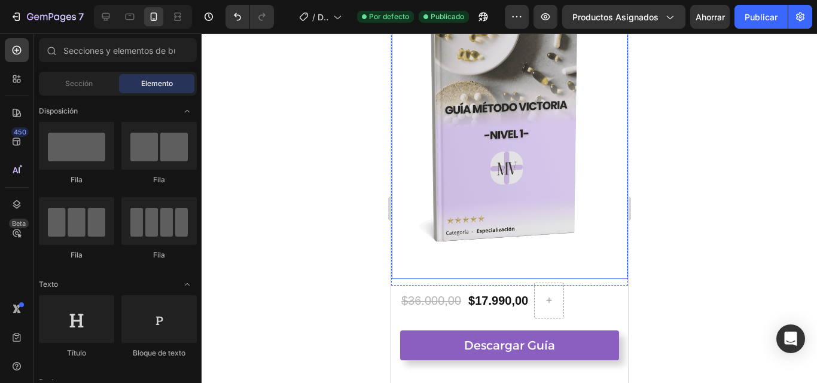
scroll to position [910, 0]
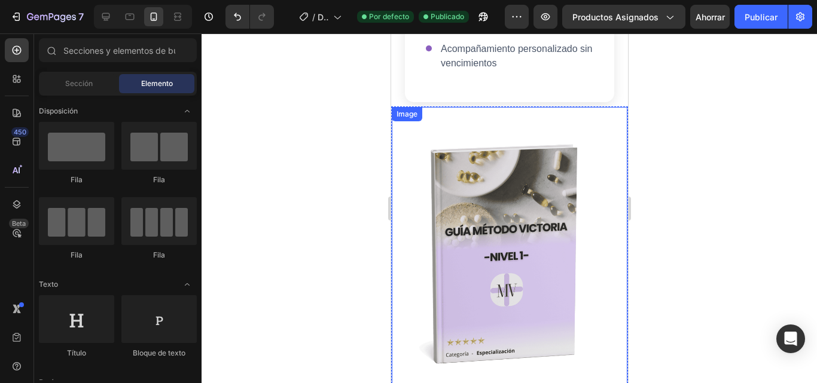
click at [562, 109] on img at bounding box center [509, 254] width 234 height 293
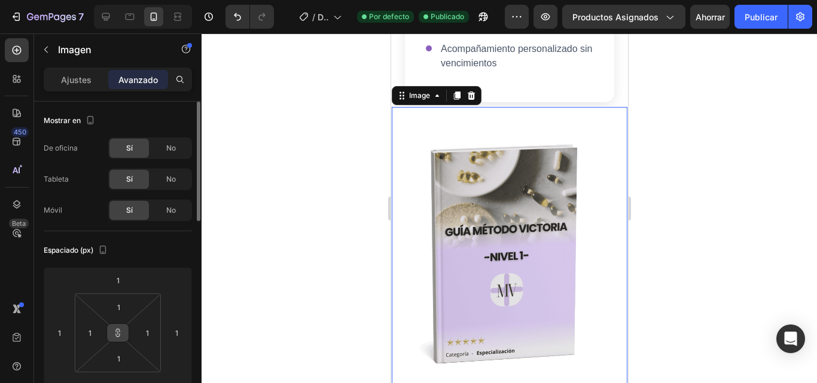
scroll to position [71, 0]
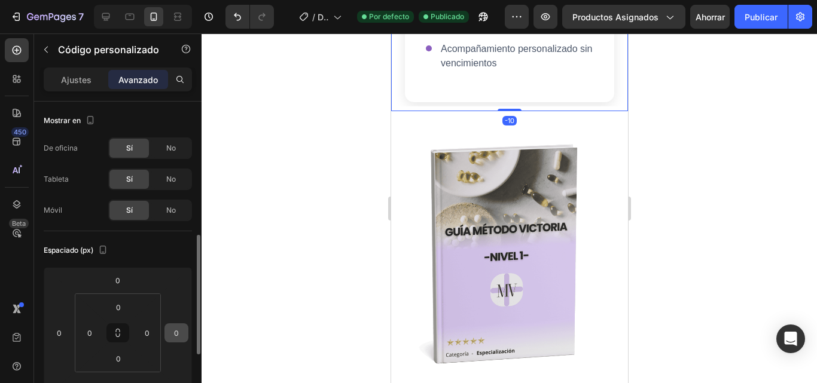
scroll to position [97, 0]
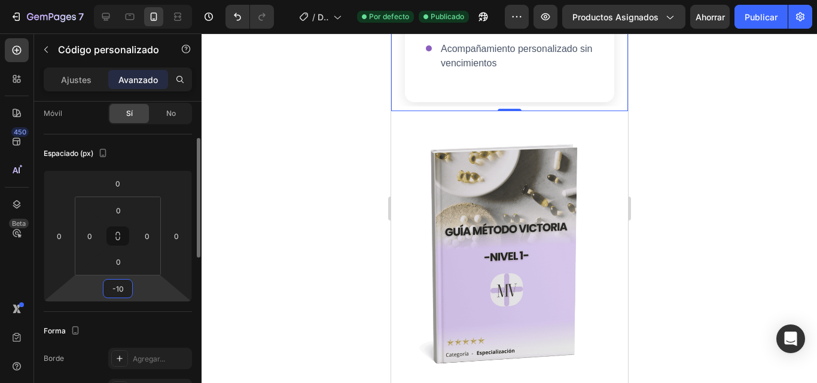
click at [126, 292] on input "-10" at bounding box center [118, 289] width 24 height 18
type input "0"
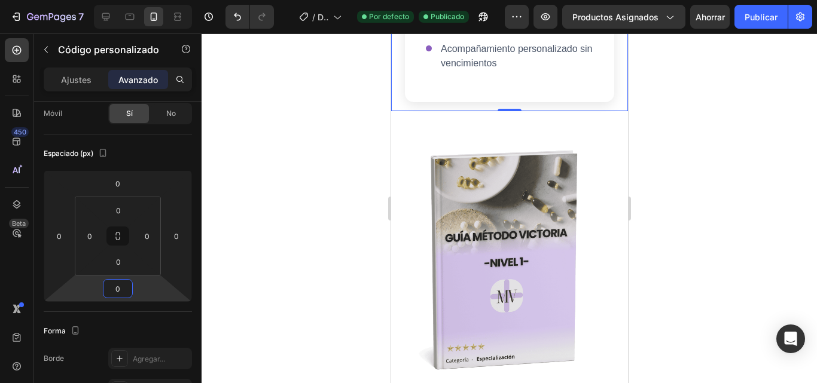
click at [284, 213] on div at bounding box center [508, 208] width 615 height 350
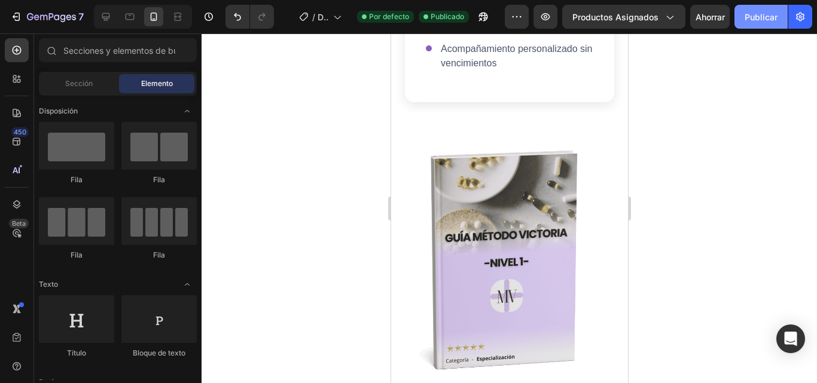
click at [766, 19] on font "Publicar" at bounding box center [760, 17] width 33 height 10
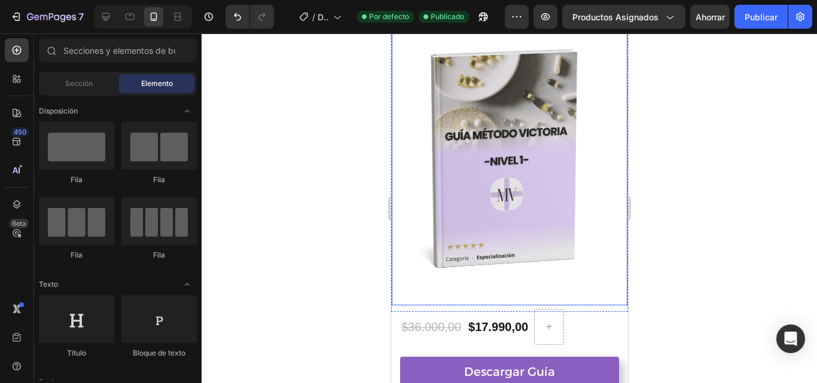
scroll to position [1020, 0]
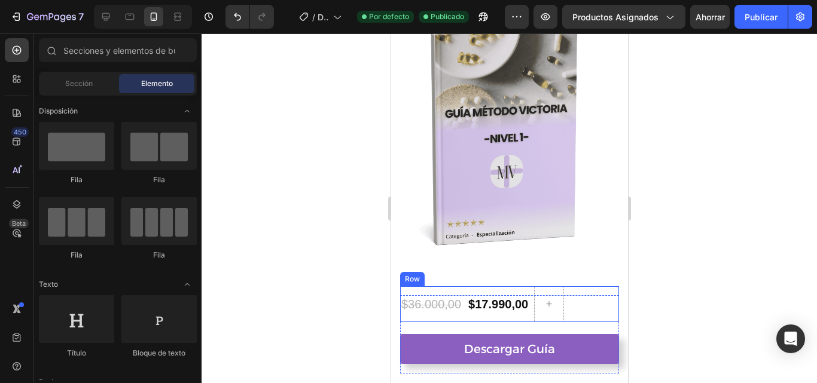
click at [598, 286] on div "$17.990,00 Product Price Product Price $36.000,00 Product Price Product Price R…" at bounding box center [508, 304] width 219 height 36
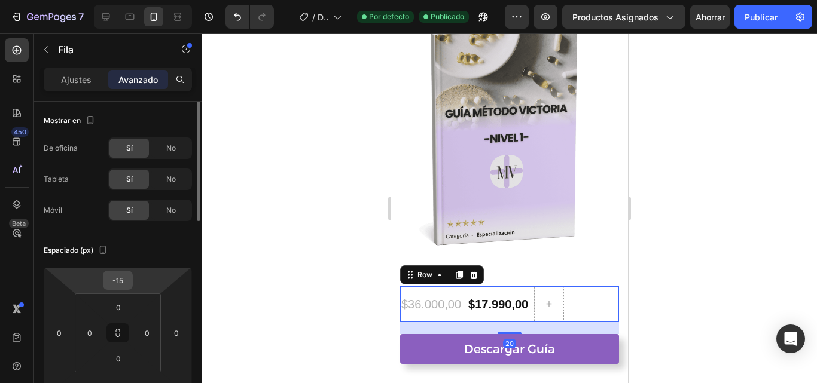
click at [126, 283] on input "-15" at bounding box center [118, 280] width 24 height 18
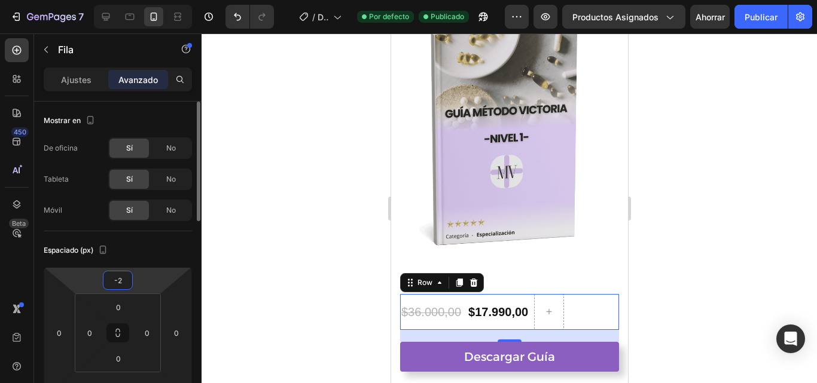
type input "-25"
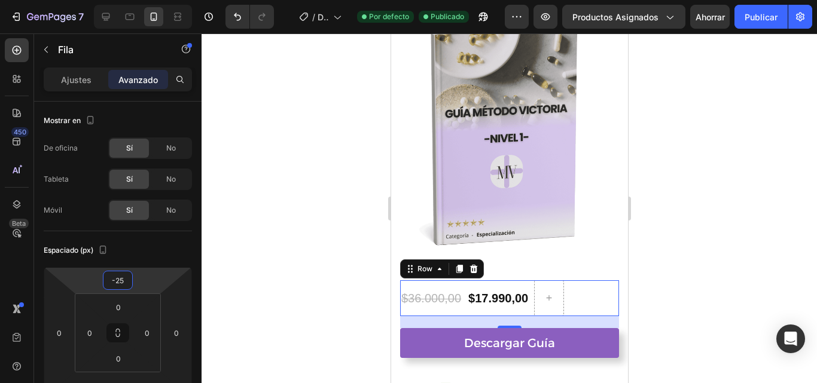
click at [302, 250] on div at bounding box center [508, 208] width 615 height 350
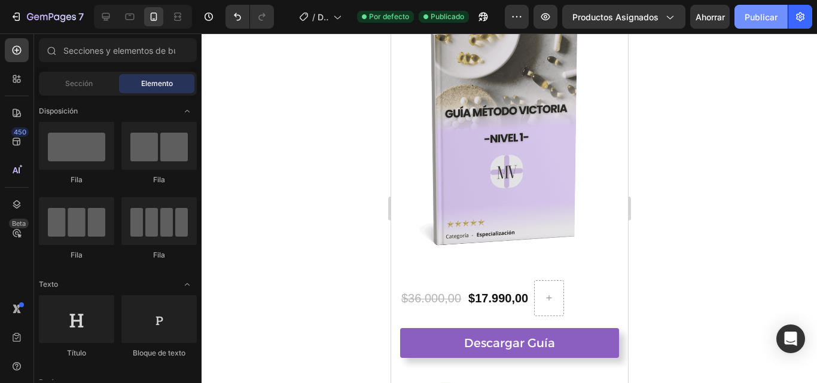
click at [763, 26] on button "Publicar" at bounding box center [760, 17] width 53 height 24
click at [753, 199] on div at bounding box center [508, 208] width 615 height 350
